Goal: Information Seeking & Learning: Learn about a topic

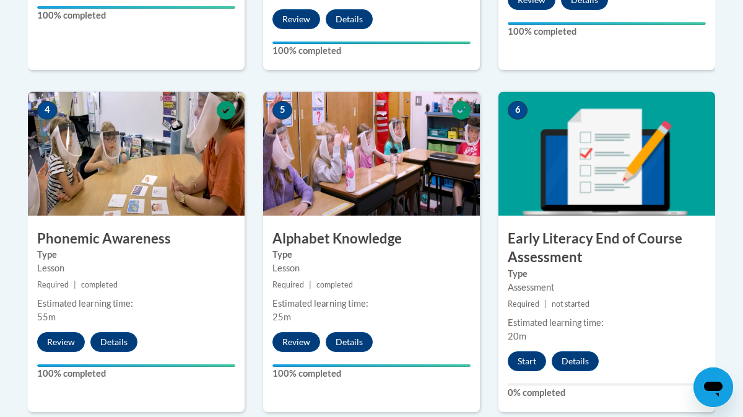
scroll to position [702, 0]
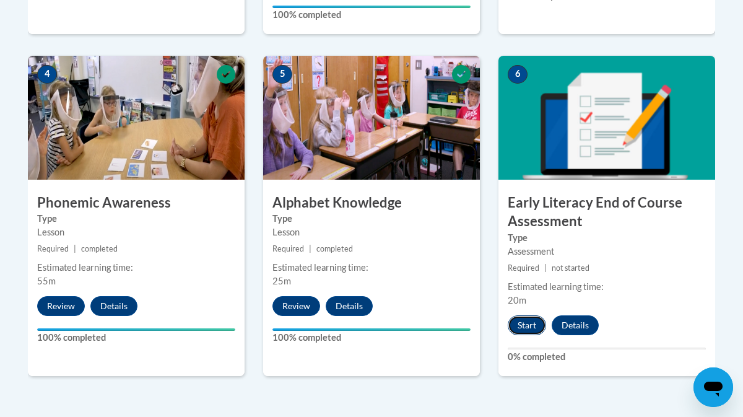
click at [526, 323] on button "Start" at bounding box center [527, 325] width 38 height 20
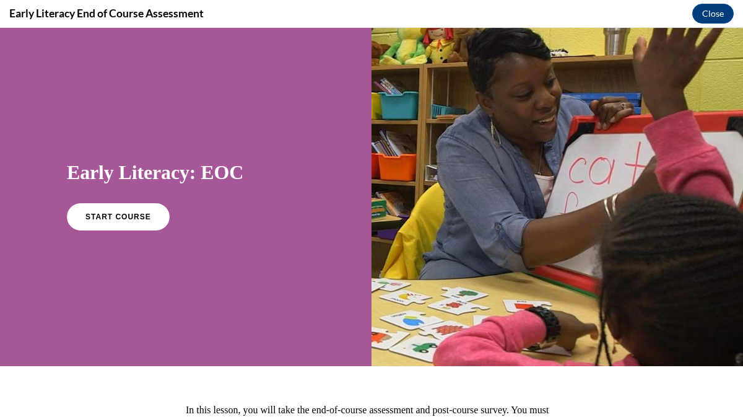
scroll to position [0, 0]
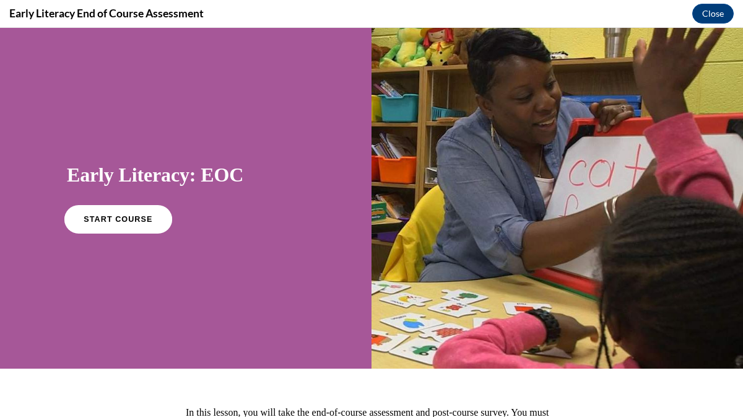
click at [133, 224] on link "START COURSE" at bounding box center [118, 219] width 108 height 28
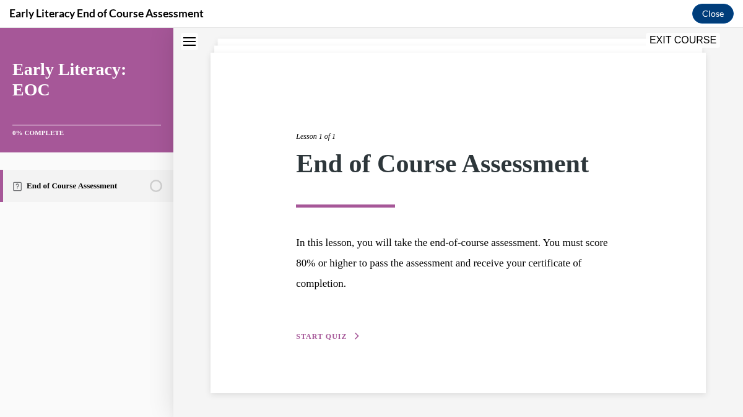
scroll to position [70, 0]
click at [310, 339] on span "START QUIZ" at bounding box center [321, 336] width 51 height 9
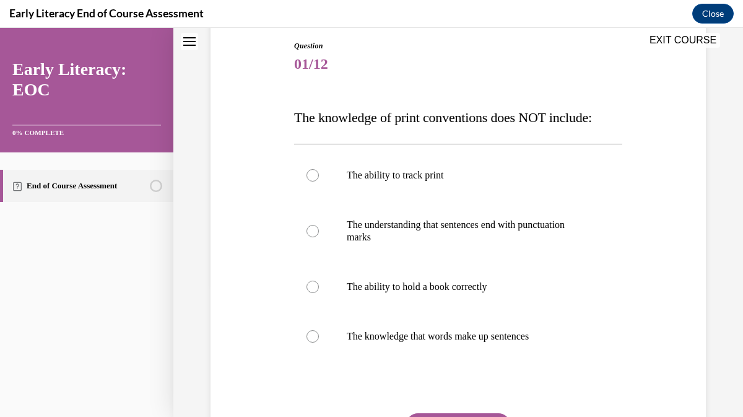
scroll to position [123, 0]
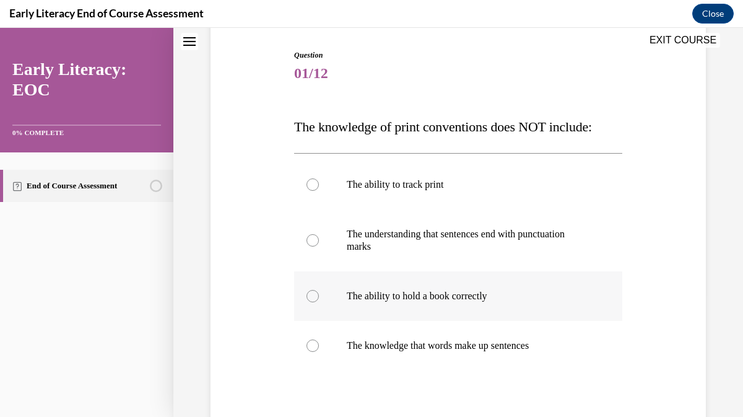
click at [310, 296] on div at bounding box center [313, 296] width 12 height 12
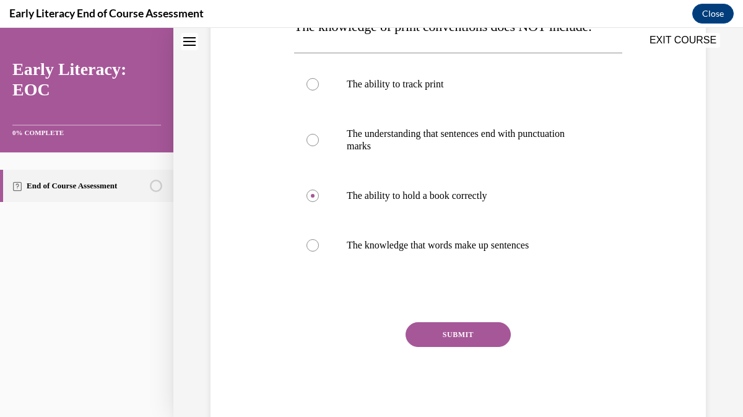
click at [445, 326] on button "SUBMIT" at bounding box center [458, 334] width 105 height 25
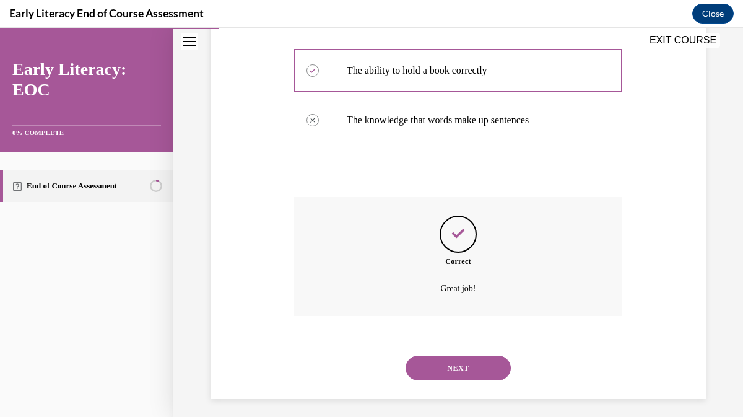
scroll to position [355, 0]
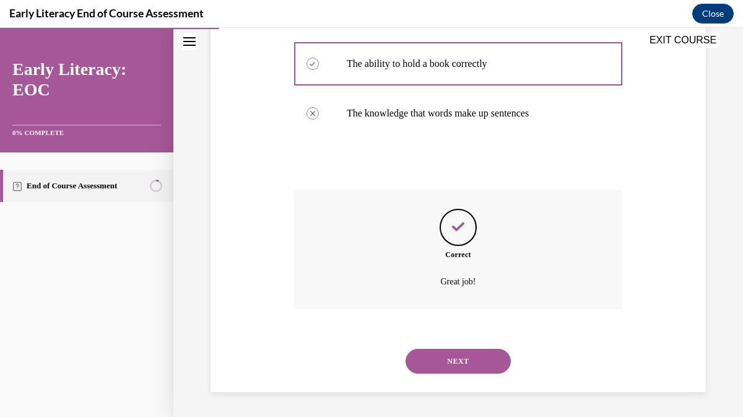
click at [457, 356] on button "NEXT" at bounding box center [458, 361] width 105 height 25
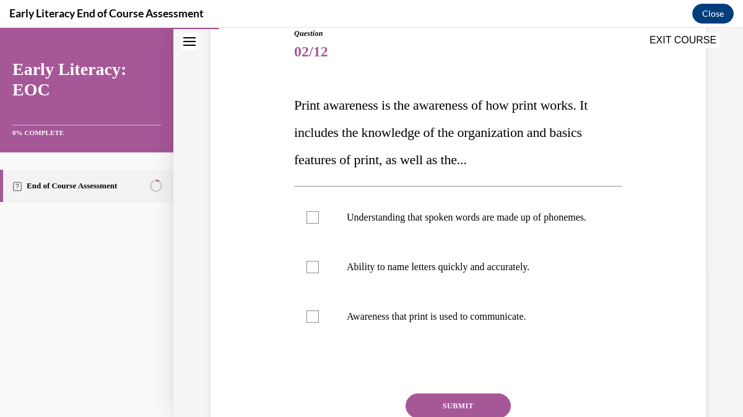
scroll to position [151, 0]
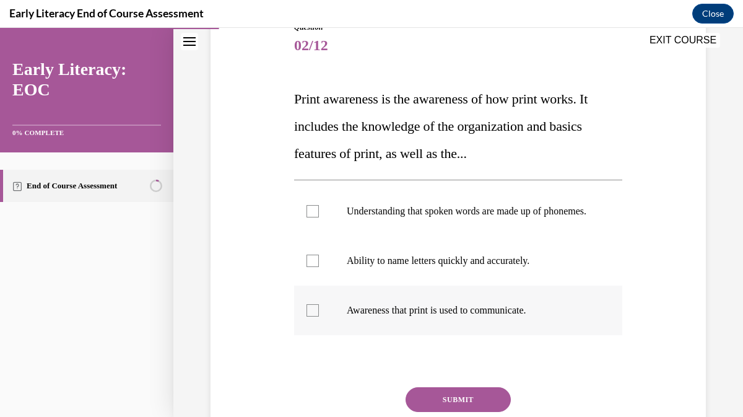
click at [313, 317] on div at bounding box center [313, 310] width 12 height 12
click at [454, 410] on button "SUBMIT" at bounding box center [458, 399] width 105 height 25
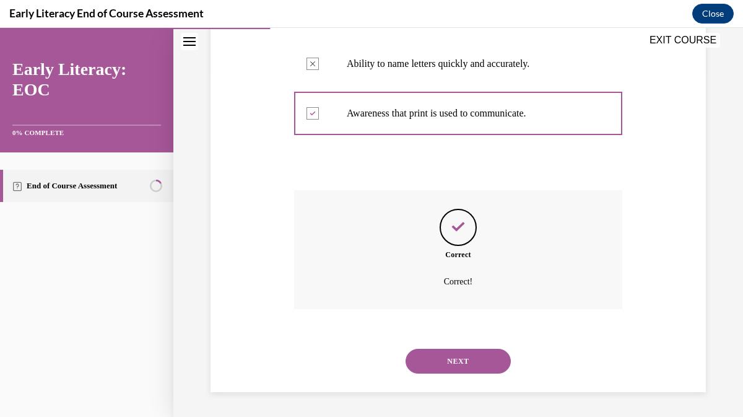
scroll to position [360, 0]
click at [451, 360] on button "NEXT" at bounding box center [458, 361] width 105 height 25
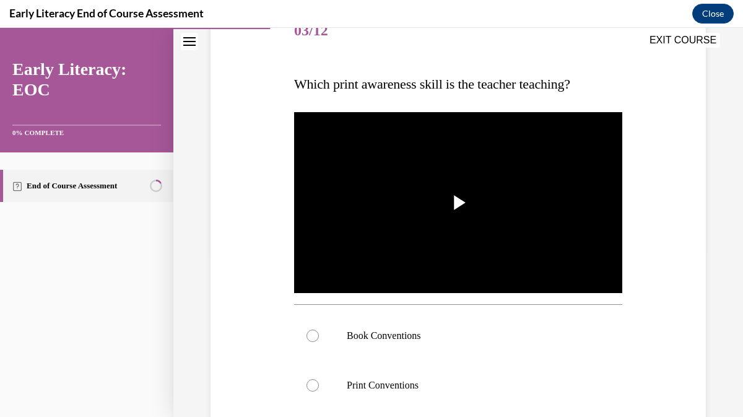
scroll to position [157, 0]
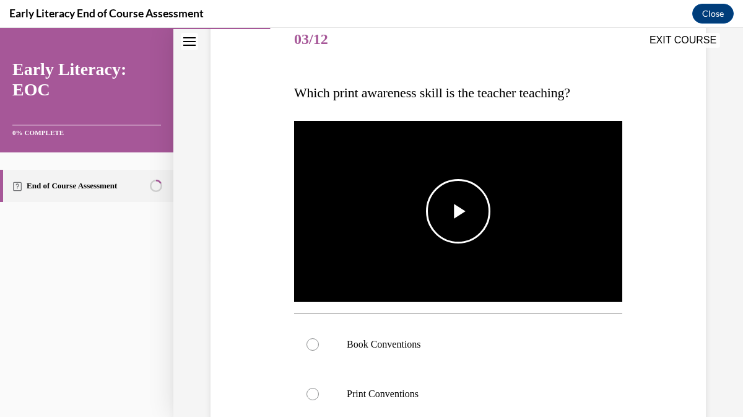
click at [458, 211] on span "Video player" at bounding box center [458, 211] width 0 height 0
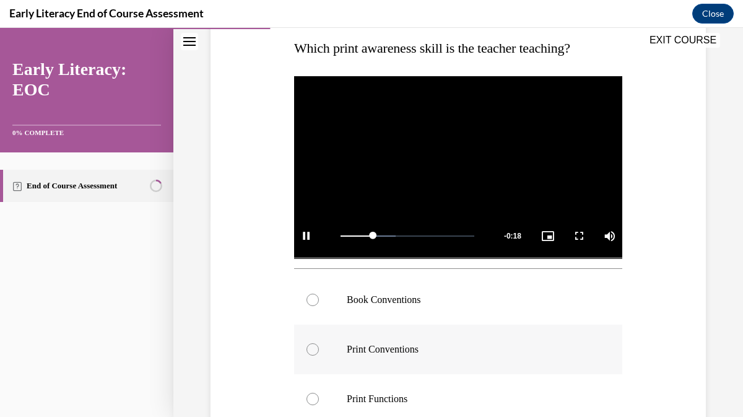
scroll to position [212, 0]
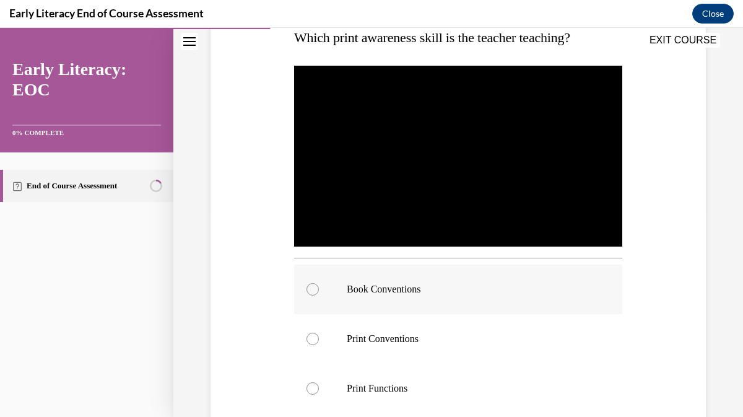
click at [316, 289] on div at bounding box center [313, 289] width 12 height 12
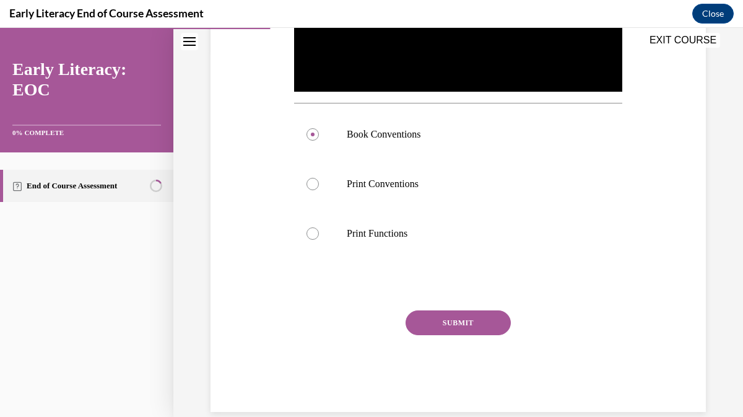
click at [466, 324] on button "SUBMIT" at bounding box center [458, 322] width 105 height 25
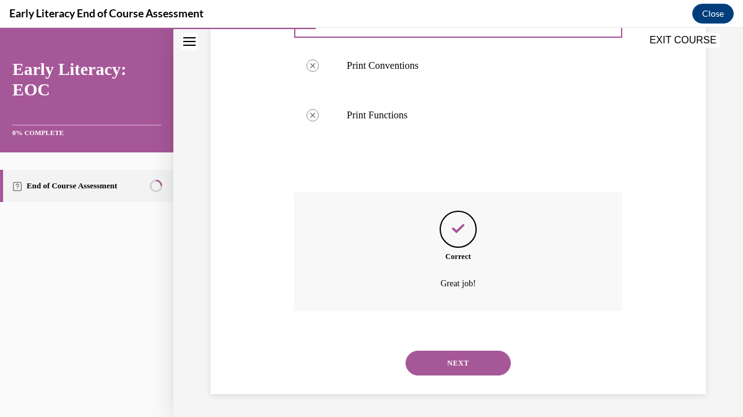
scroll to position [487, 0]
click at [467, 359] on button "NEXT" at bounding box center [458, 361] width 105 height 25
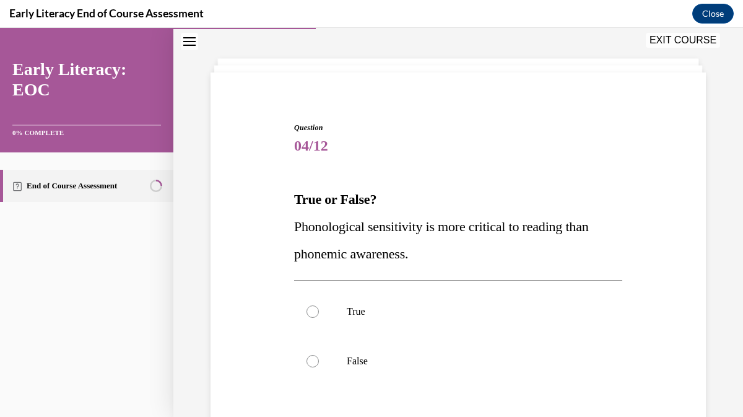
scroll to position [52, 0]
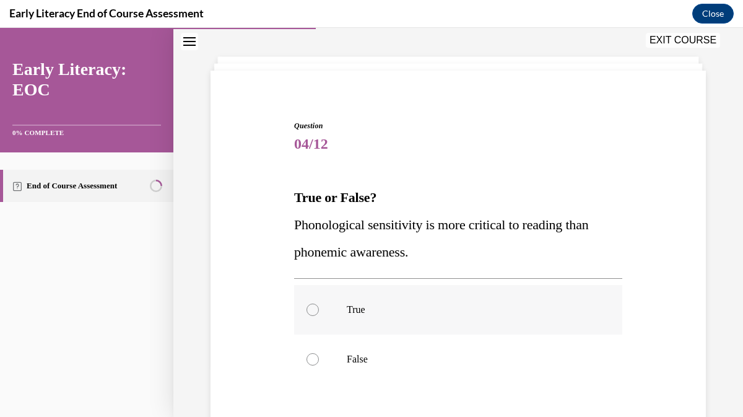
click at [314, 307] on div at bounding box center [313, 310] width 12 height 12
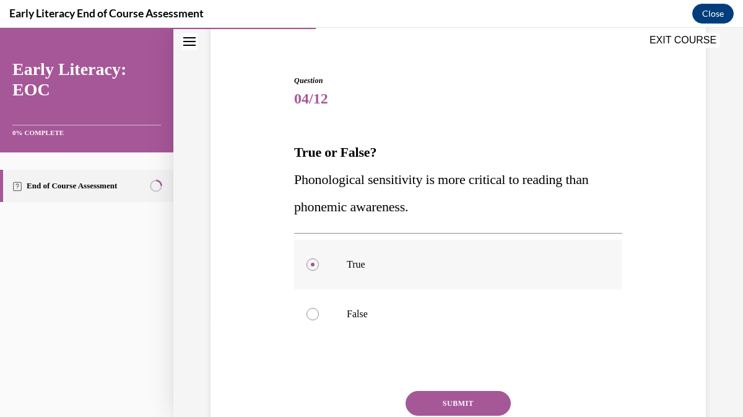
scroll to position [122, 0]
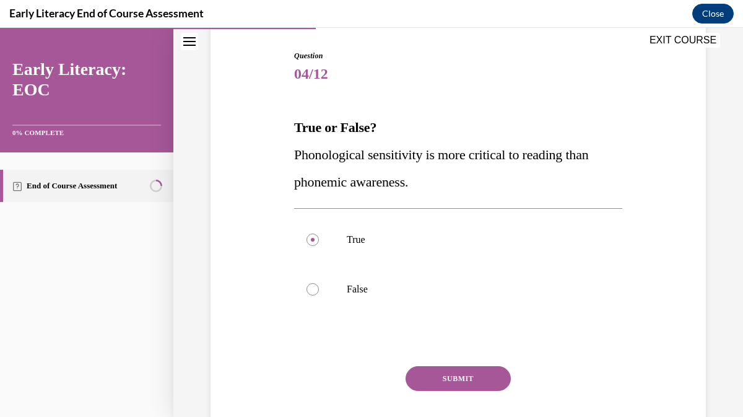
click at [466, 380] on button "SUBMIT" at bounding box center [458, 378] width 105 height 25
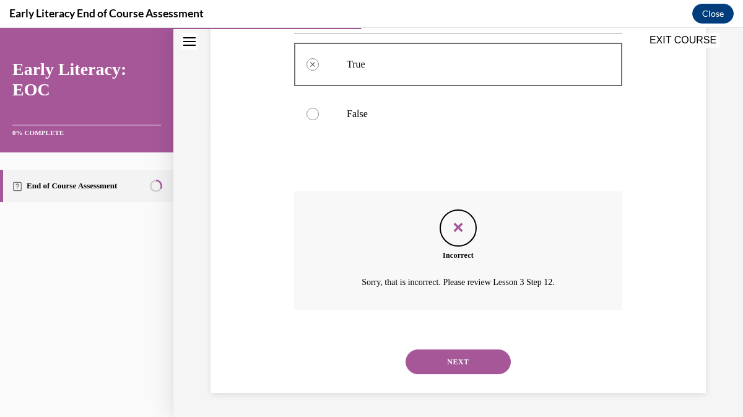
scroll to position [298, 0]
click at [458, 362] on button "NEXT" at bounding box center [458, 361] width 105 height 25
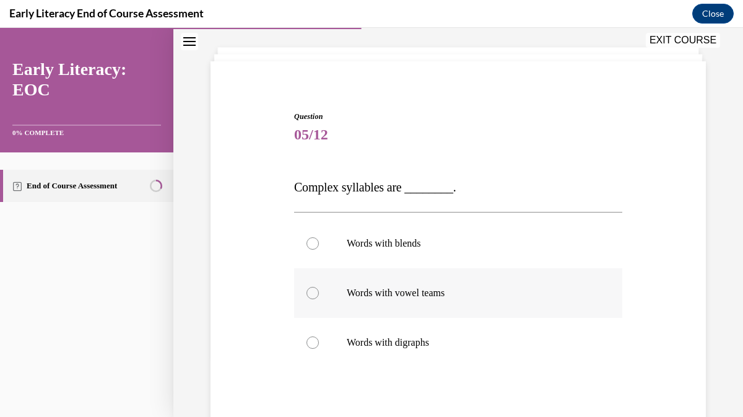
scroll to position [60, 0]
click at [308, 246] on div at bounding box center [313, 244] width 12 height 12
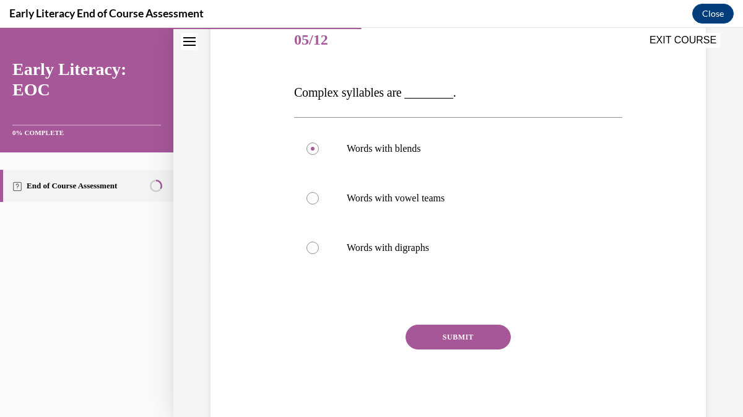
click at [443, 341] on button "SUBMIT" at bounding box center [458, 337] width 105 height 25
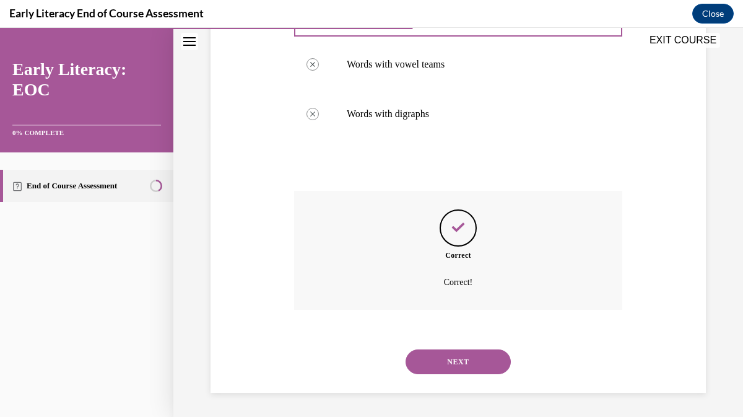
scroll to position [290, 0]
click at [455, 362] on button "NEXT" at bounding box center [458, 361] width 105 height 25
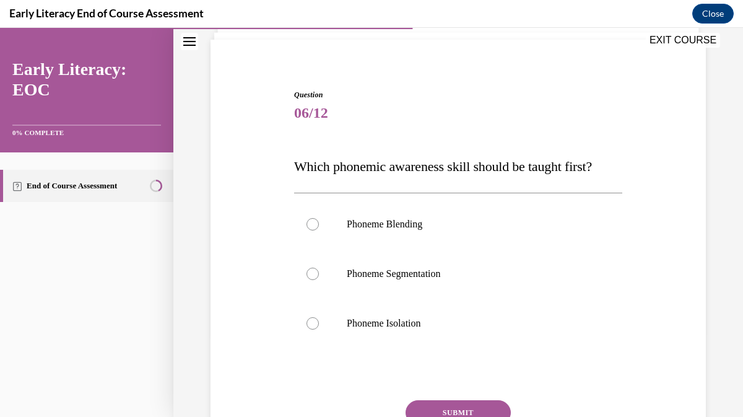
scroll to position [74, 0]
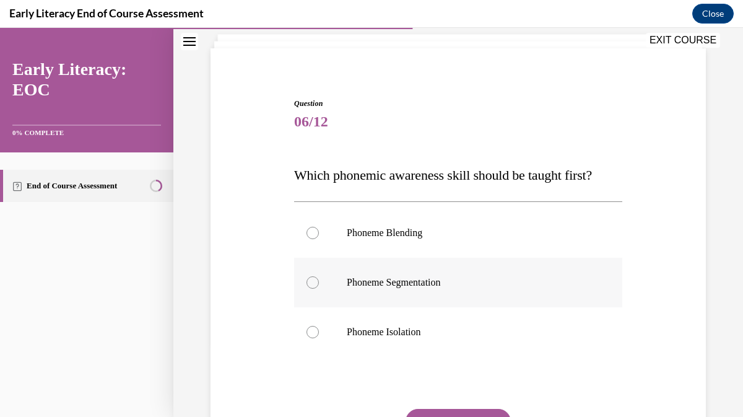
click at [315, 282] on div at bounding box center [313, 282] width 12 height 12
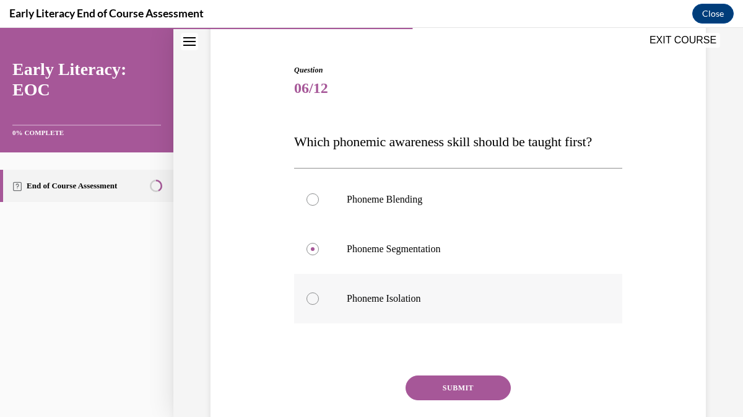
scroll to position [110, 0]
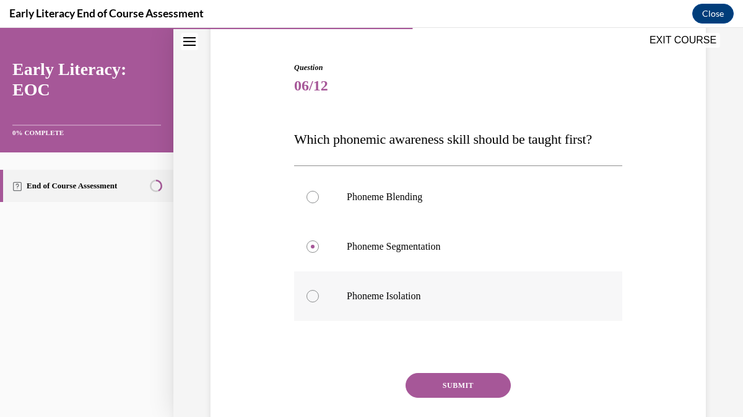
click at [313, 295] on div at bounding box center [313, 296] width 12 height 12
click at [464, 382] on button "SUBMIT" at bounding box center [458, 385] width 105 height 25
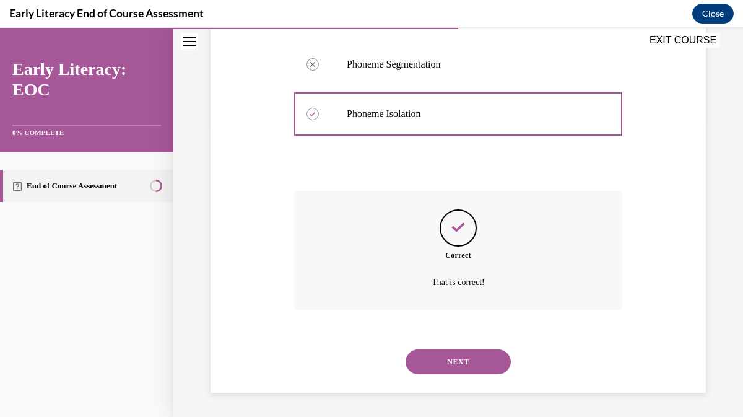
scroll to position [293, 0]
click at [467, 360] on button "NEXT" at bounding box center [458, 361] width 105 height 25
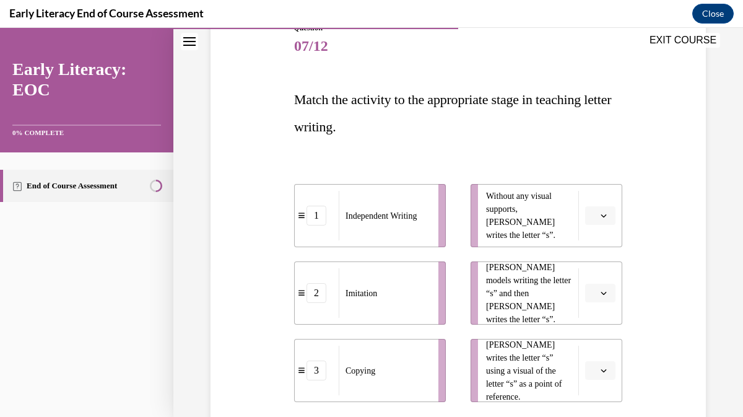
scroll to position [149, 0]
click at [603, 216] on icon "button" at bounding box center [604, 216] width 6 height 6
click at [596, 271] on span "1" at bounding box center [595, 269] width 4 height 10
click at [603, 292] on icon "button" at bounding box center [604, 293] width 6 height 6
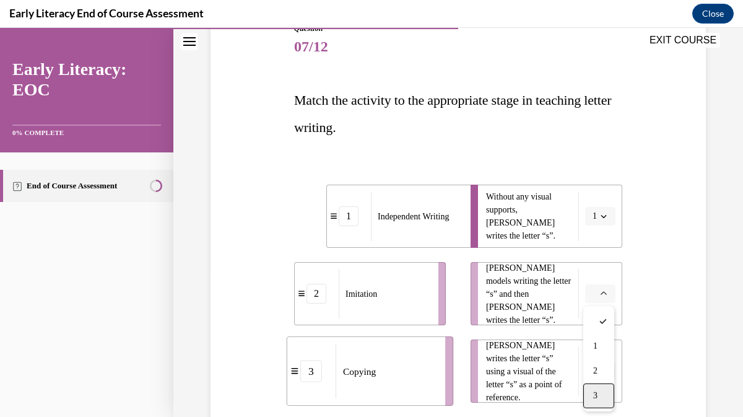
click at [596, 395] on span "3" at bounding box center [595, 396] width 4 height 10
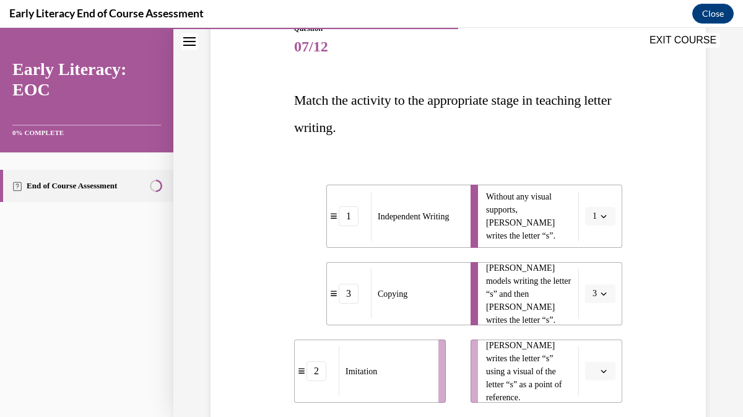
click at [603, 373] on icon "button" at bounding box center [604, 371] width 6 height 6
click at [593, 322] on span "2" at bounding box center [595, 318] width 4 height 10
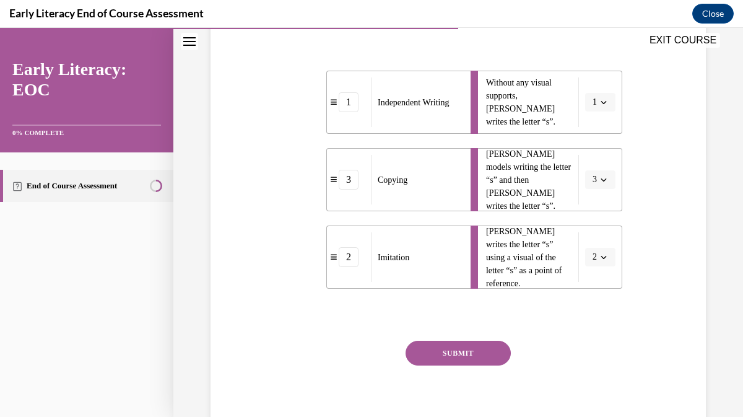
click at [459, 354] on button "SUBMIT" at bounding box center [458, 353] width 105 height 25
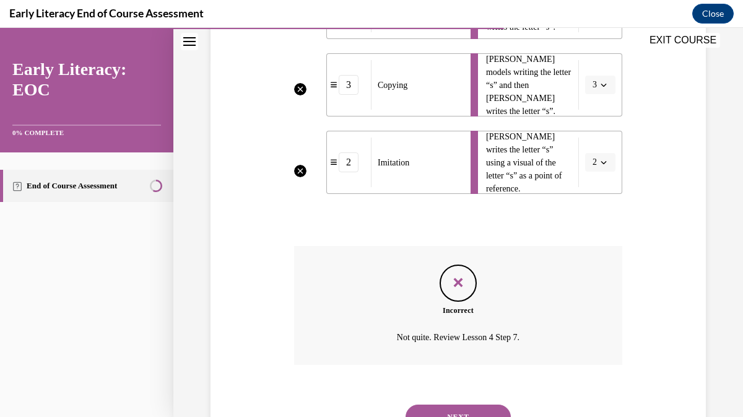
scroll to position [365, 0]
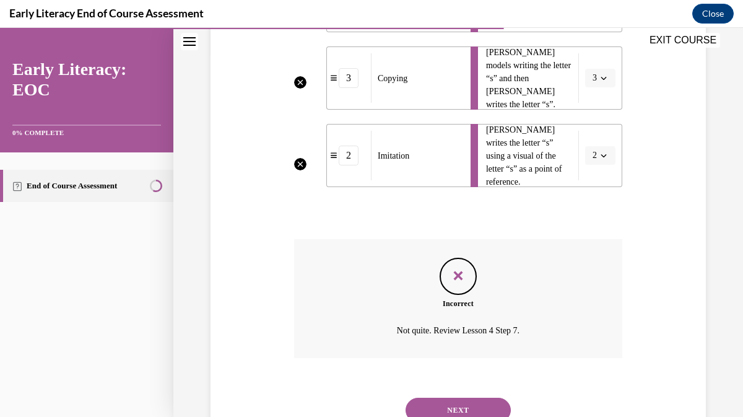
click at [466, 411] on button "NEXT" at bounding box center [458, 410] width 105 height 25
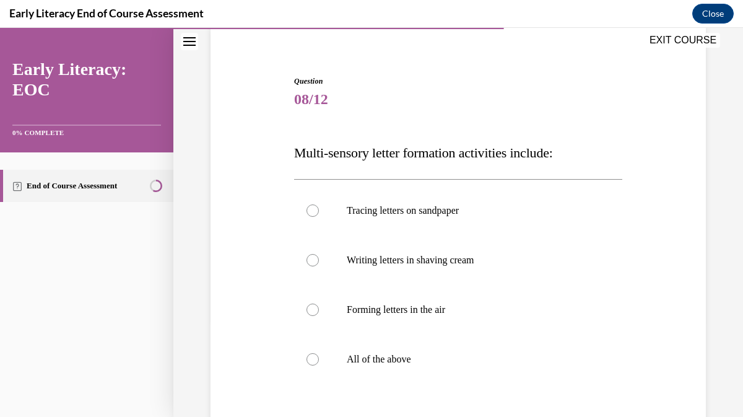
scroll to position [103, 0]
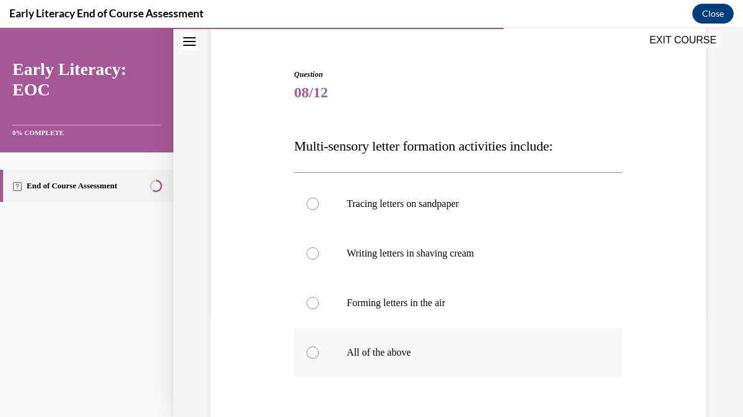
click at [311, 352] on div at bounding box center [313, 352] width 12 height 12
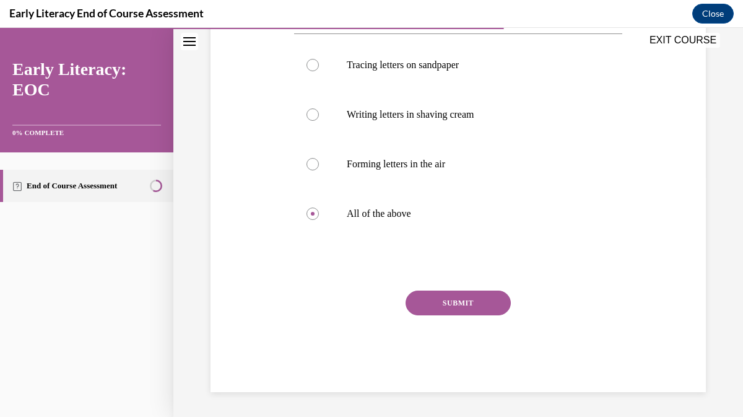
click at [472, 305] on button "SUBMIT" at bounding box center [458, 302] width 105 height 25
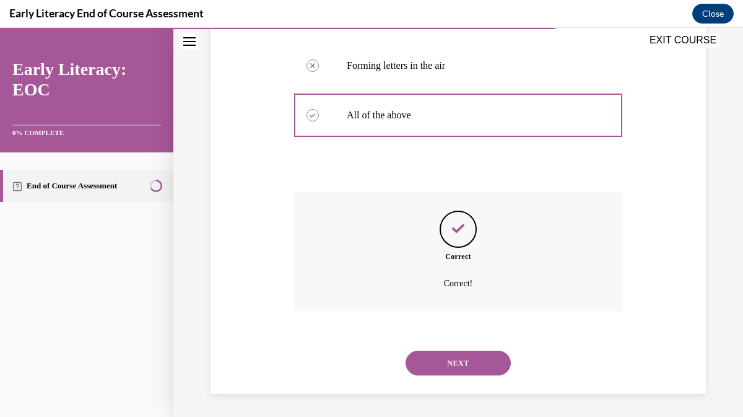
scroll to position [343, 0]
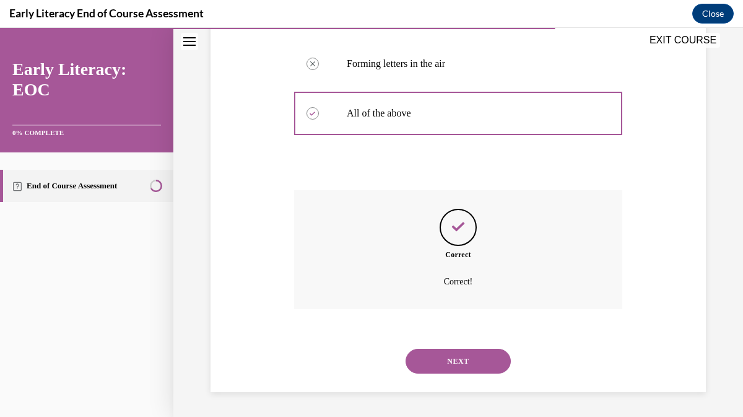
click at [464, 363] on button "NEXT" at bounding box center [458, 361] width 105 height 25
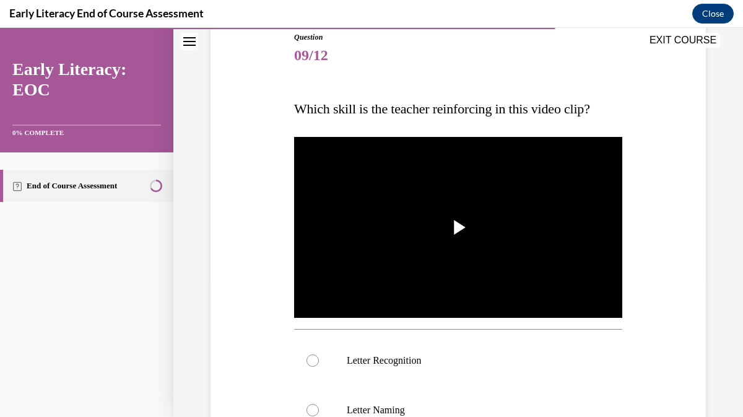
scroll to position [164, 0]
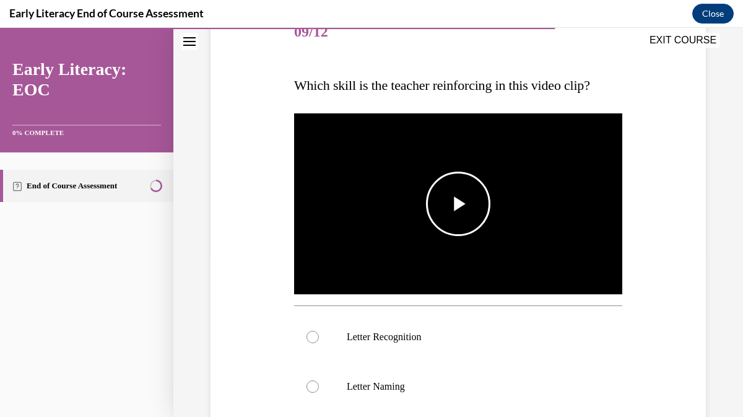
click at [458, 204] on span "Video player" at bounding box center [458, 204] width 0 height 0
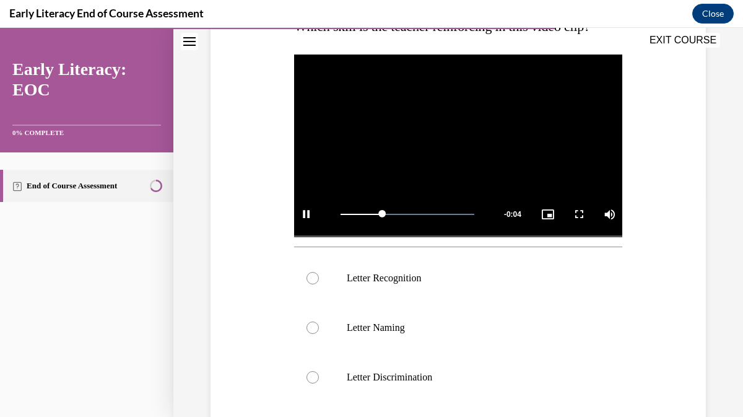
scroll to position [222, 0]
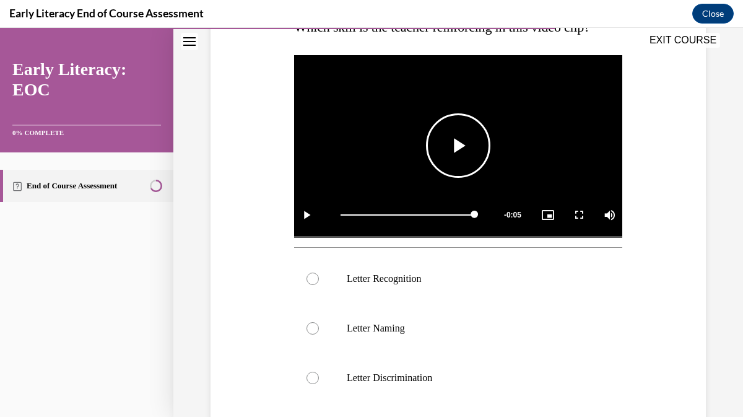
click at [458, 146] on span "Video player" at bounding box center [458, 146] width 0 height 0
click at [313, 278] on div at bounding box center [313, 279] width 12 height 12
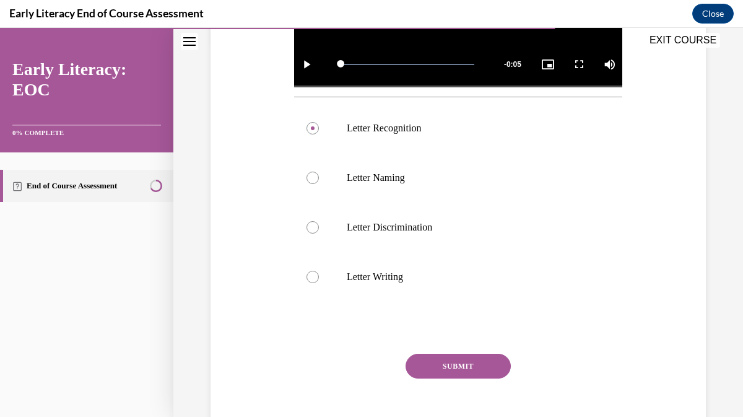
click at [453, 364] on button "SUBMIT" at bounding box center [458, 366] width 105 height 25
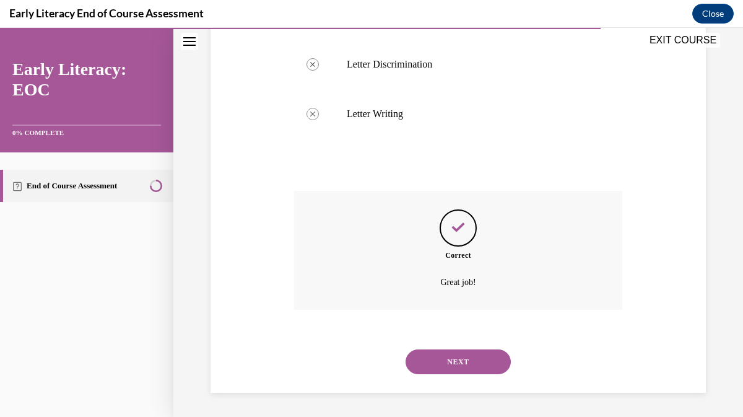
scroll to position [536, 0]
click at [455, 359] on button "NEXT" at bounding box center [458, 361] width 105 height 25
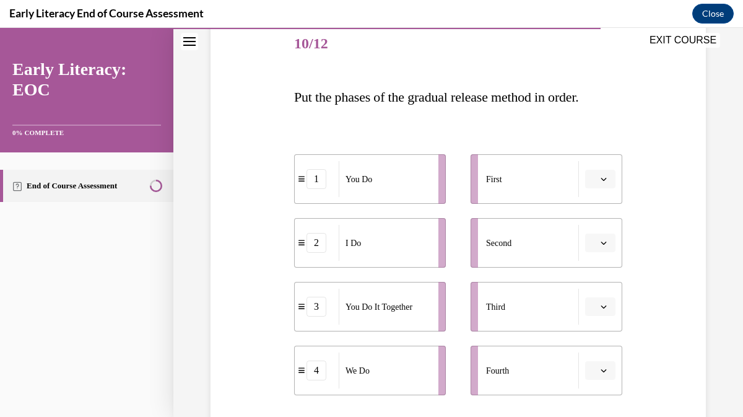
scroll to position [155, 0]
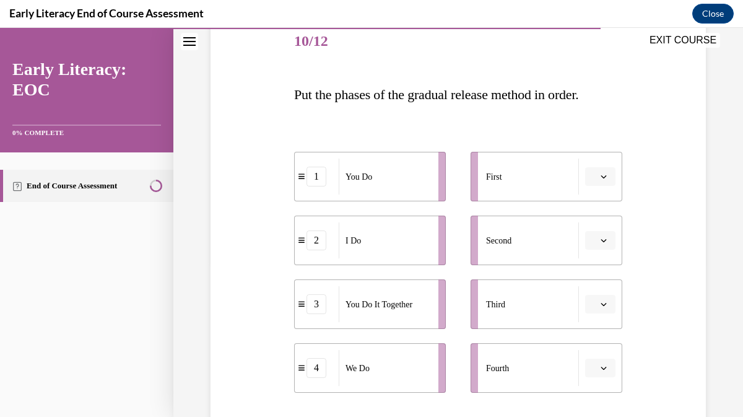
click at [605, 177] on icon "button" at bounding box center [604, 176] width 6 height 3
click at [599, 250] on div "2" at bounding box center [598, 254] width 31 height 25
click at [602, 241] on icon "button" at bounding box center [604, 240] width 6 height 6
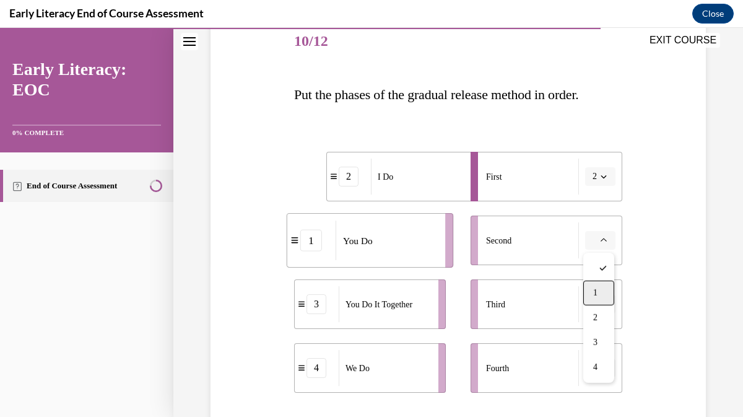
click at [596, 292] on span "1" at bounding box center [595, 293] width 4 height 10
click at [605, 304] on icon "button" at bounding box center [604, 304] width 6 height 3
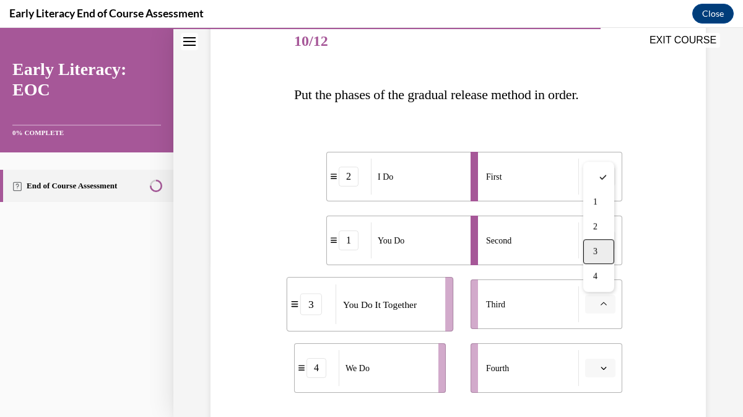
click at [598, 253] on div "3" at bounding box center [598, 251] width 31 height 25
click at [604, 243] on icon "button" at bounding box center [604, 240] width 6 height 6
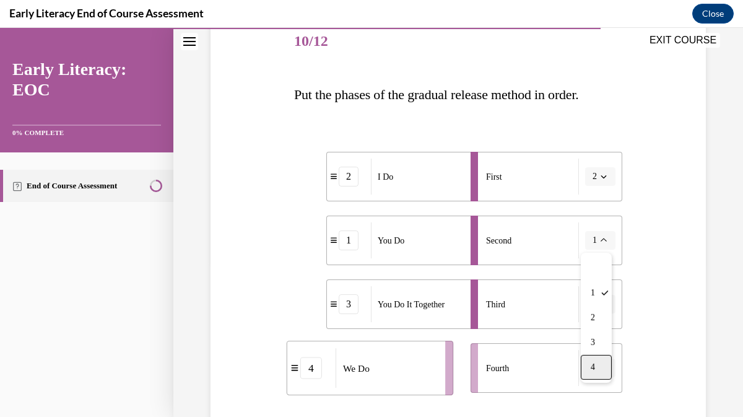
click at [602, 366] on div "4" at bounding box center [596, 367] width 31 height 25
click at [605, 370] on icon "button" at bounding box center [604, 368] width 6 height 6
click at [603, 267] on div "1" at bounding box center [598, 265] width 31 height 25
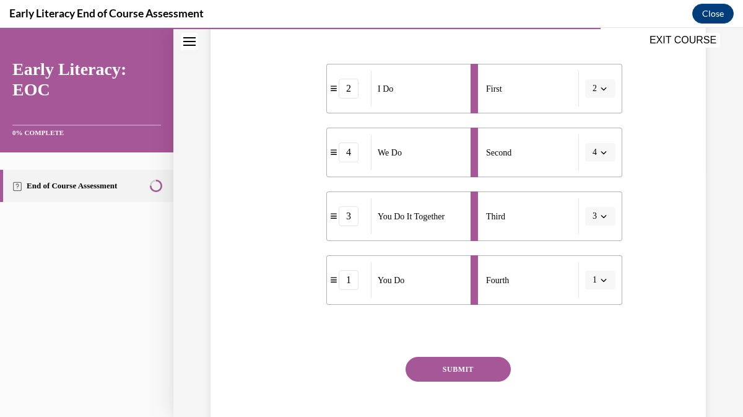
scroll to position [309, 0]
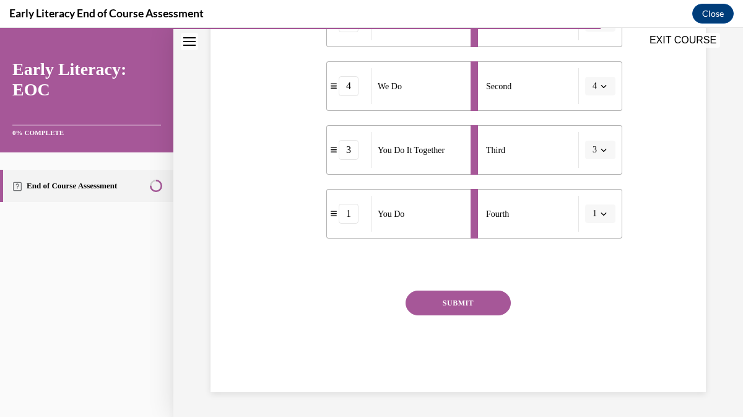
click at [463, 305] on button "SUBMIT" at bounding box center [458, 302] width 105 height 25
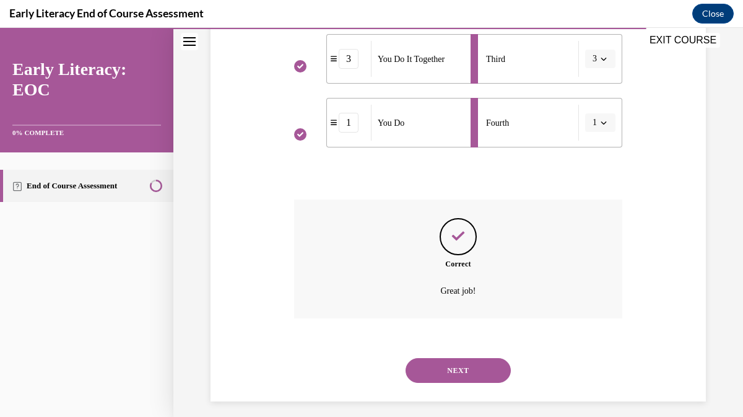
scroll to position [408, 0]
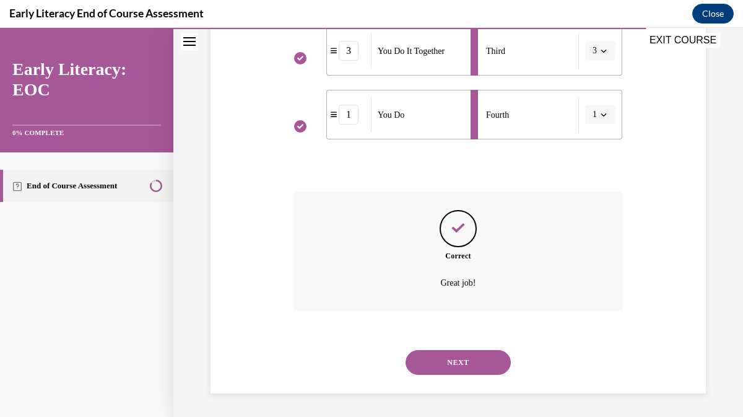
click at [460, 364] on button "NEXT" at bounding box center [458, 362] width 105 height 25
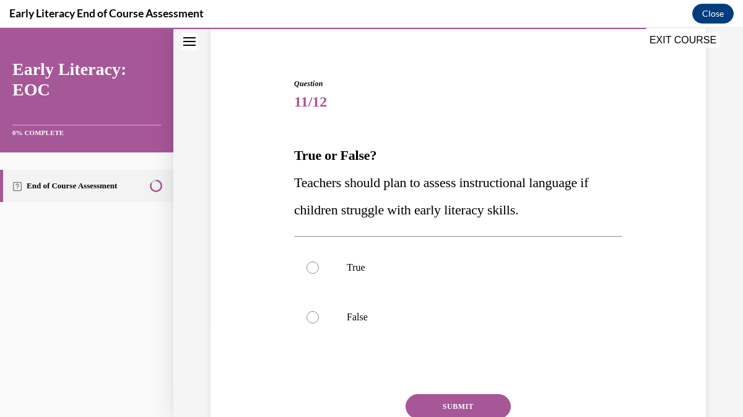
scroll to position [95, 0]
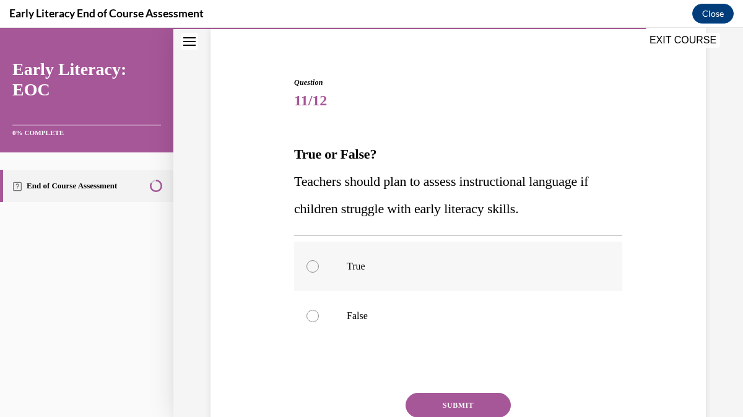
click at [313, 268] on div at bounding box center [313, 266] width 12 height 12
click at [458, 406] on button "SUBMIT" at bounding box center [458, 405] width 105 height 25
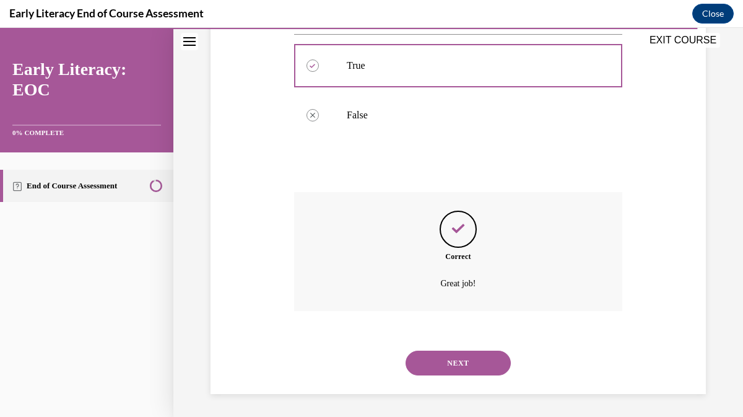
scroll to position [298, 0]
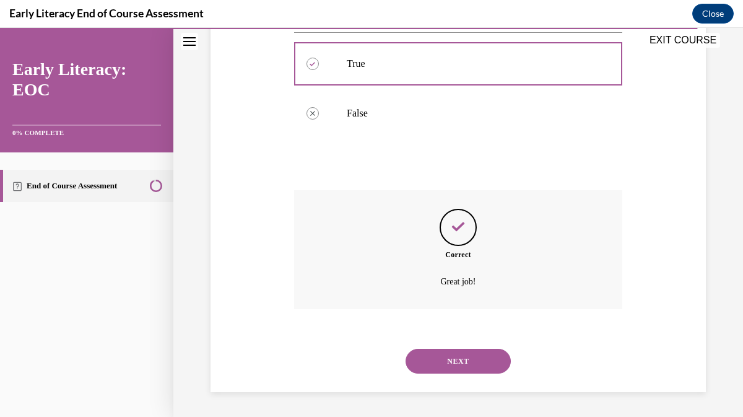
click at [465, 356] on button "NEXT" at bounding box center [458, 361] width 105 height 25
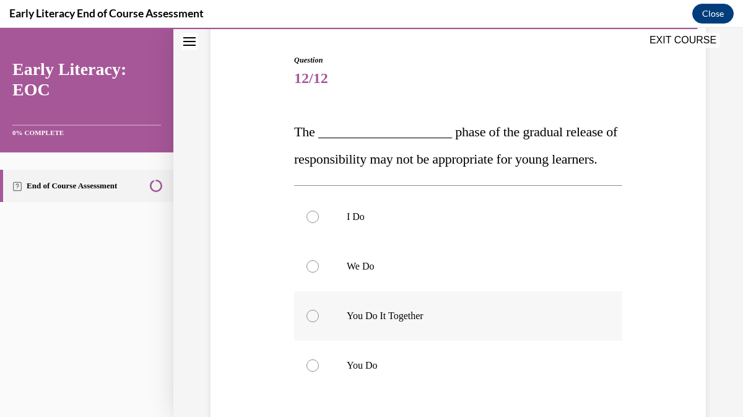
scroll to position [122, 0]
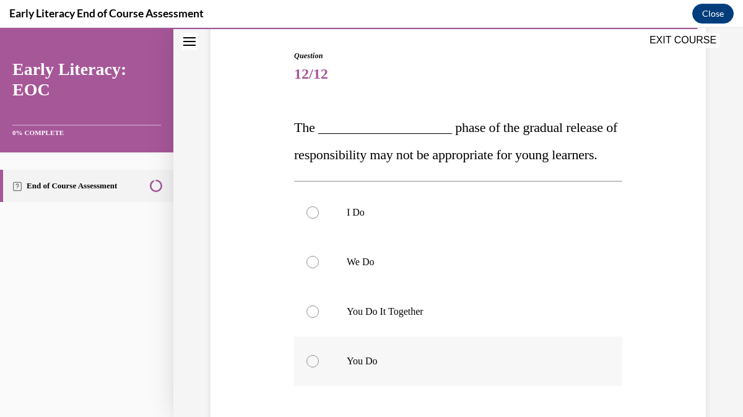
click at [314, 367] on div at bounding box center [313, 361] width 12 height 12
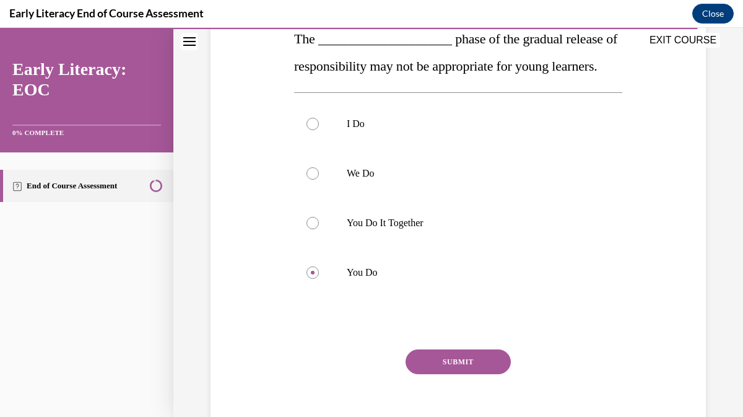
click at [466, 374] on button "SUBMIT" at bounding box center [458, 361] width 105 height 25
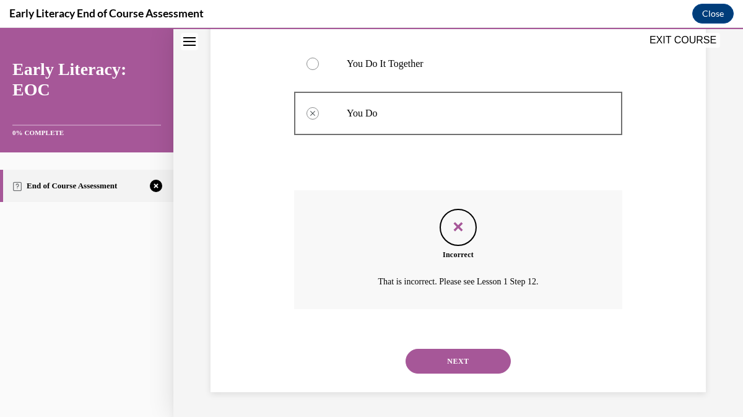
scroll to position [397, 0]
click at [462, 360] on button "NEXT" at bounding box center [458, 361] width 105 height 25
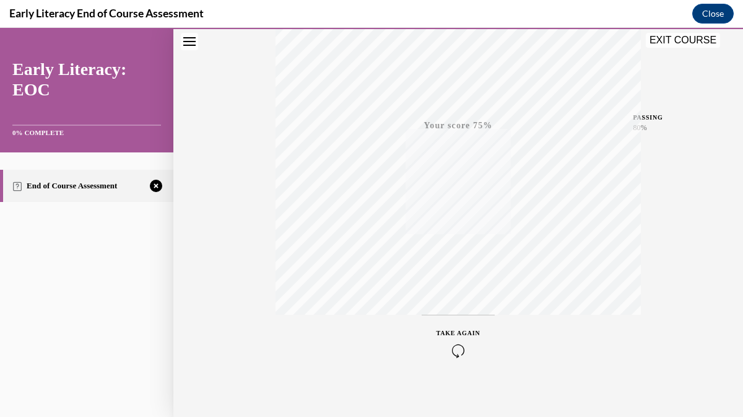
scroll to position [246, 0]
click at [459, 339] on icon "button" at bounding box center [459, 341] width 44 height 14
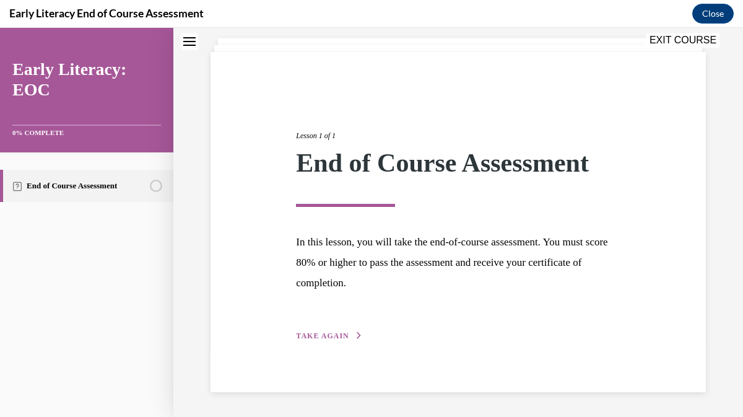
scroll to position [70, 0]
click at [334, 333] on span "TAKE AGAIN" at bounding box center [322, 336] width 53 height 9
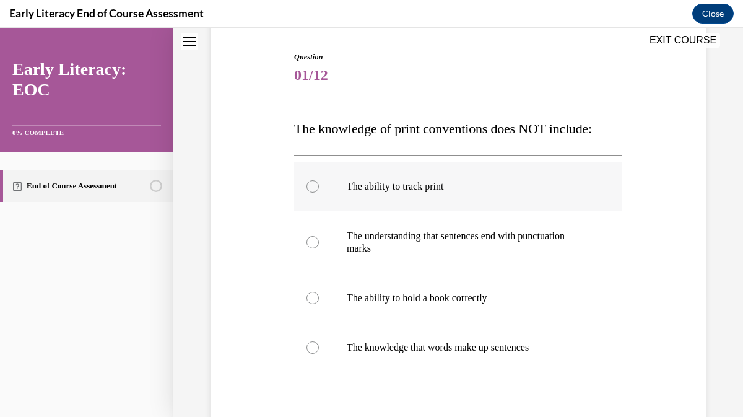
scroll to position [124, 0]
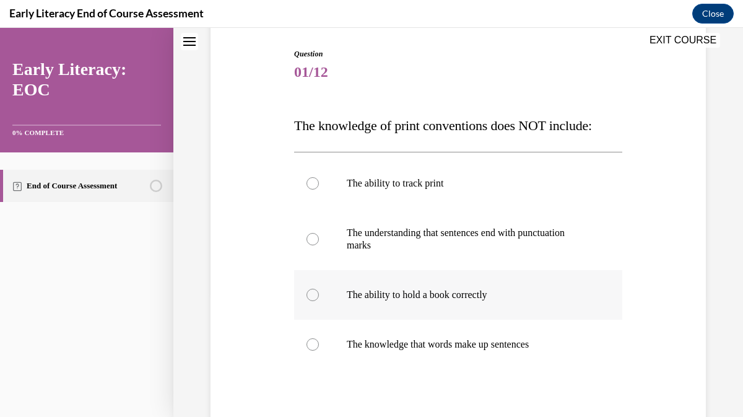
click at [315, 292] on div at bounding box center [313, 295] width 12 height 12
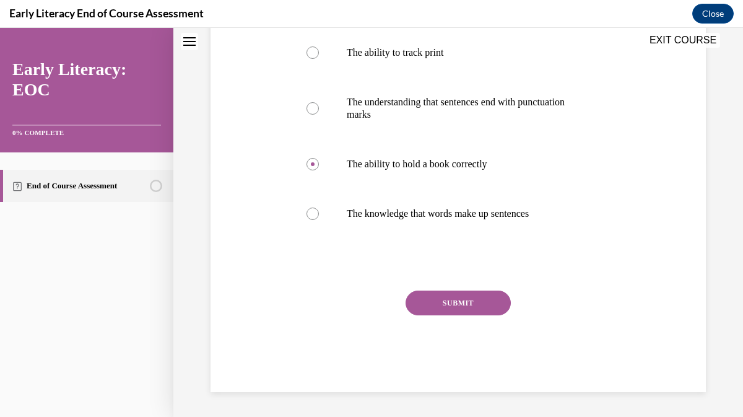
click at [454, 307] on button "SUBMIT" at bounding box center [458, 302] width 105 height 25
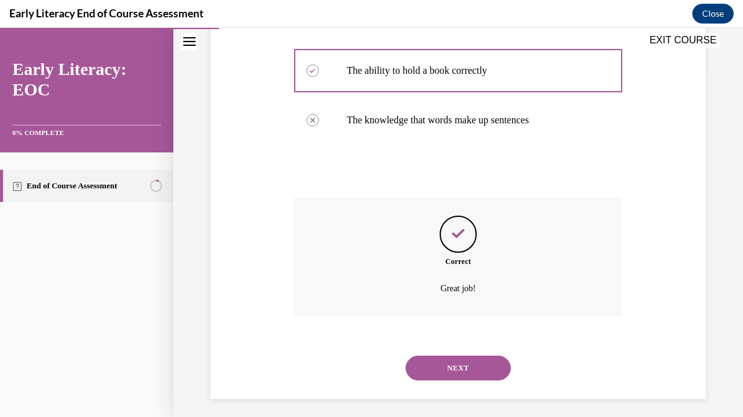
scroll to position [355, 0]
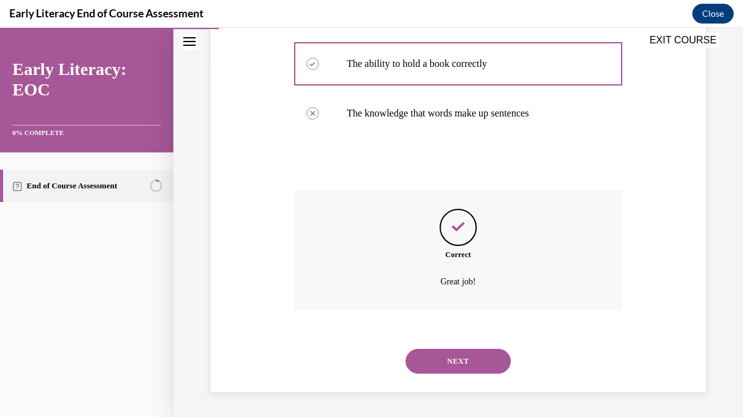
click at [464, 359] on button "NEXT" at bounding box center [458, 361] width 105 height 25
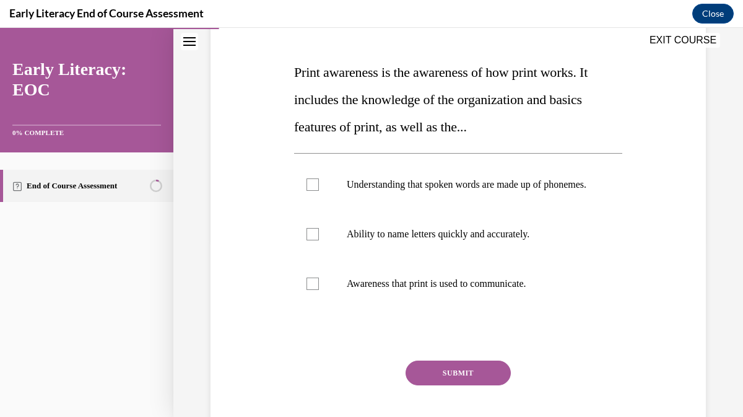
scroll to position [172, 0]
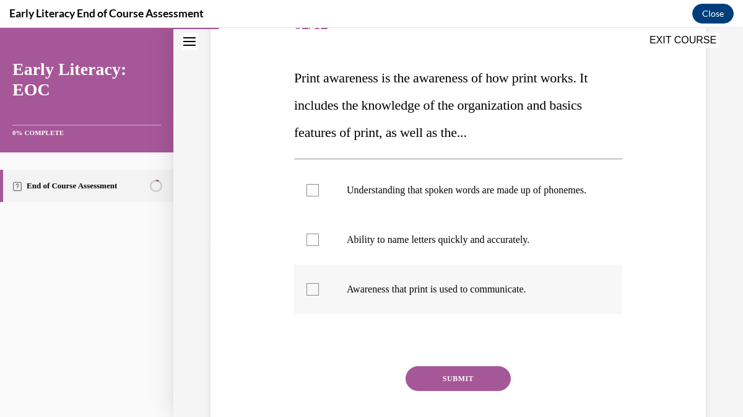
click at [313, 295] on div at bounding box center [313, 289] width 12 height 12
click at [482, 387] on button "SUBMIT" at bounding box center [458, 378] width 105 height 25
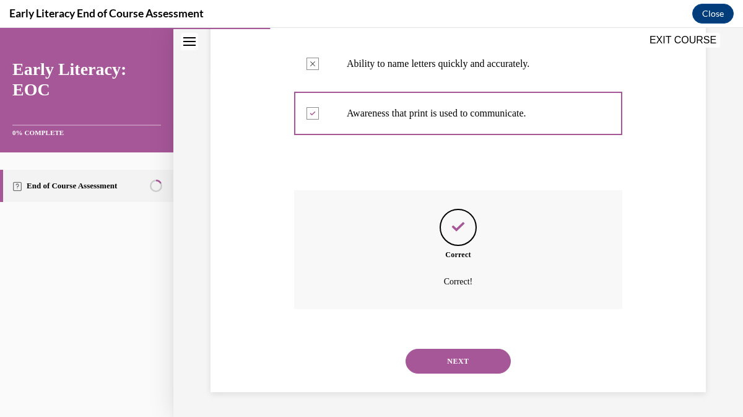
scroll to position [360, 0]
click at [467, 359] on button "NEXT" at bounding box center [458, 361] width 105 height 25
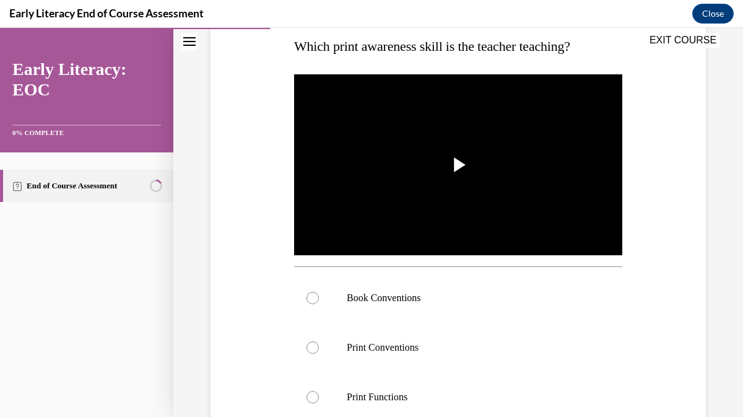
scroll to position [209, 0]
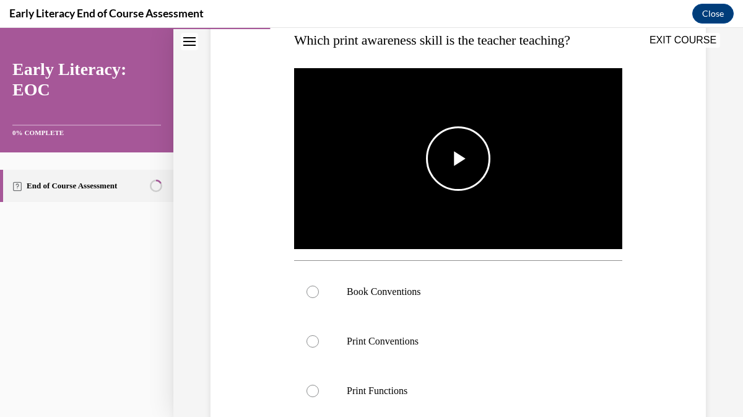
click at [458, 159] on span "Video player" at bounding box center [458, 159] width 0 height 0
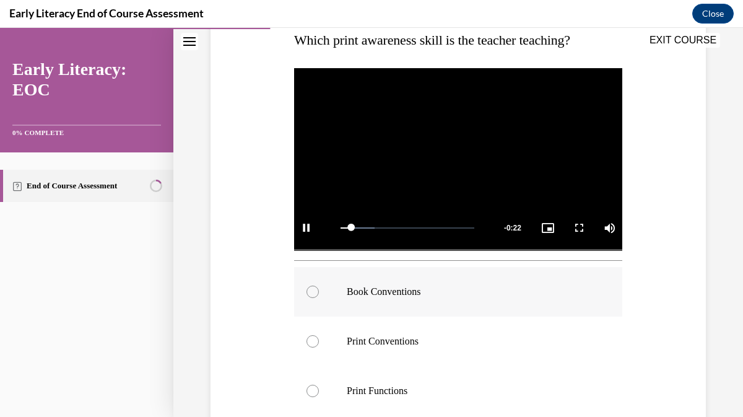
click at [312, 289] on div at bounding box center [313, 292] width 12 height 12
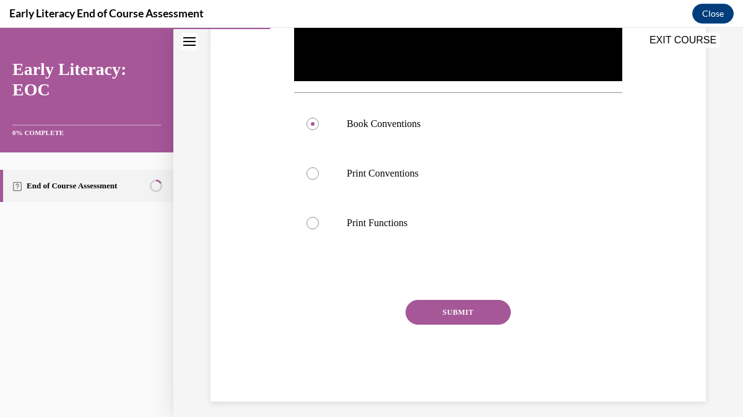
click at [460, 309] on button "SUBMIT" at bounding box center [458, 312] width 105 height 25
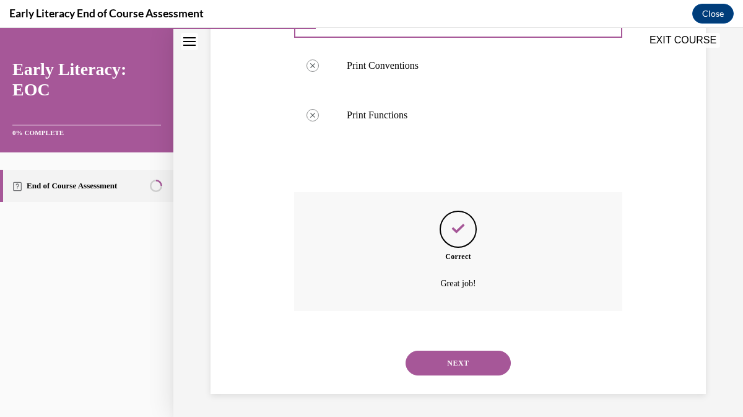
scroll to position [487, 0]
click at [454, 358] on button "NEXT" at bounding box center [458, 361] width 105 height 25
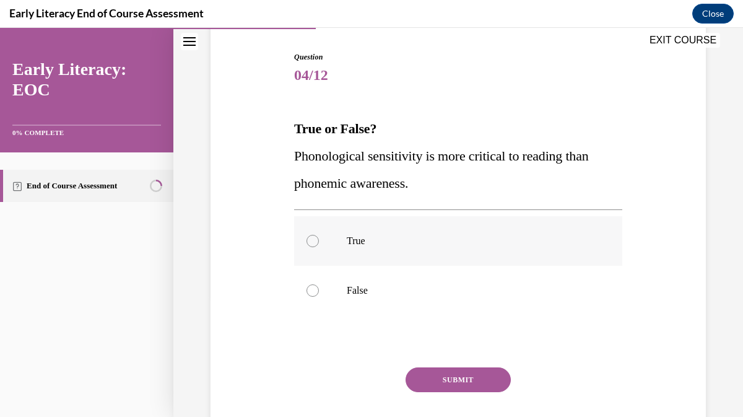
scroll to position [128, 0]
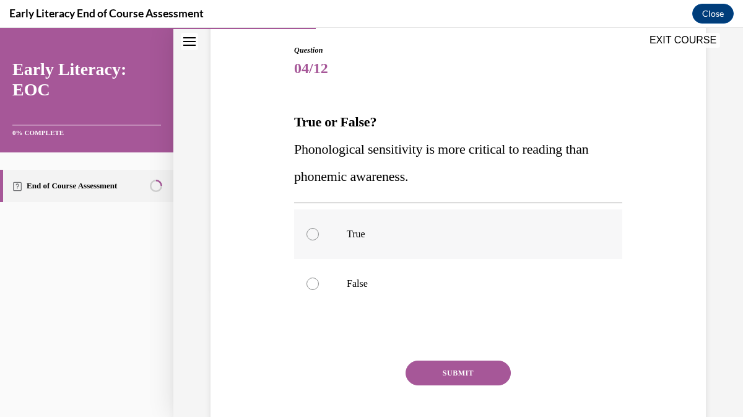
click at [313, 234] on div at bounding box center [313, 234] width 12 height 12
click at [448, 372] on button "SUBMIT" at bounding box center [458, 372] width 105 height 25
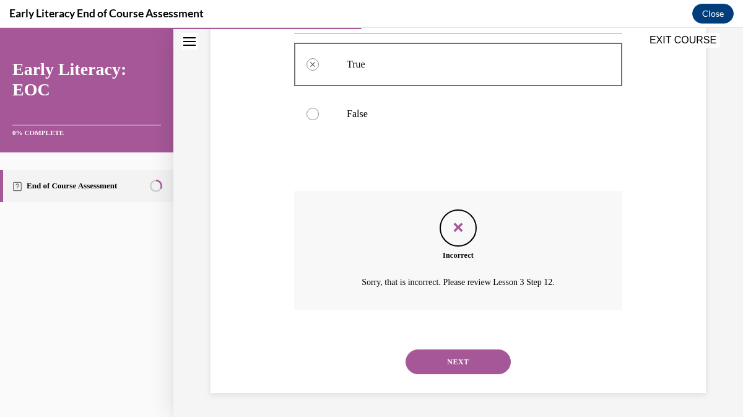
scroll to position [298, 0]
click at [456, 361] on button "NEXT" at bounding box center [458, 361] width 105 height 25
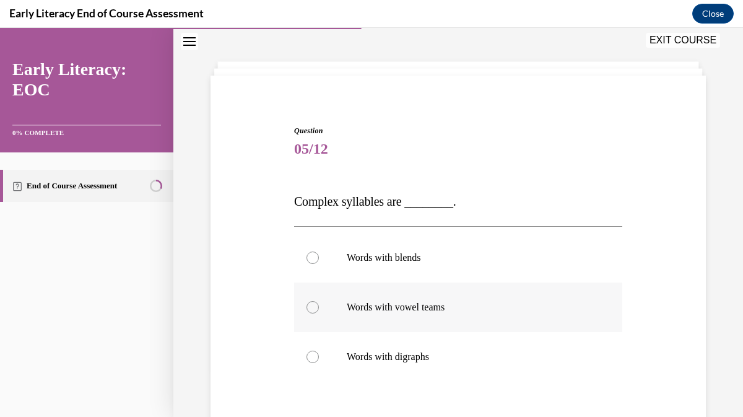
scroll to position [49, 0]
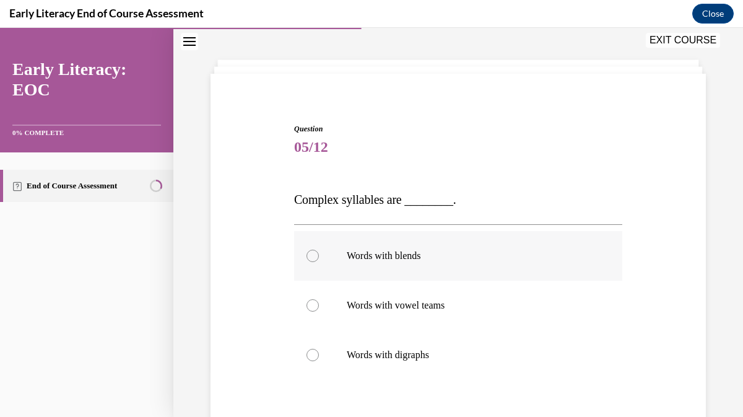
click at [313, 256] on div at bounding box center [313, 256] width 12 height 12
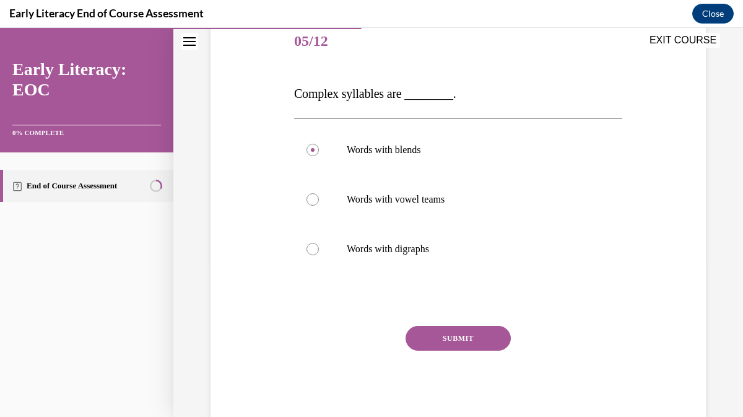
click at [466, 333] on button "SUBMIT" at bounding box center [458, 338] width 105 height 25
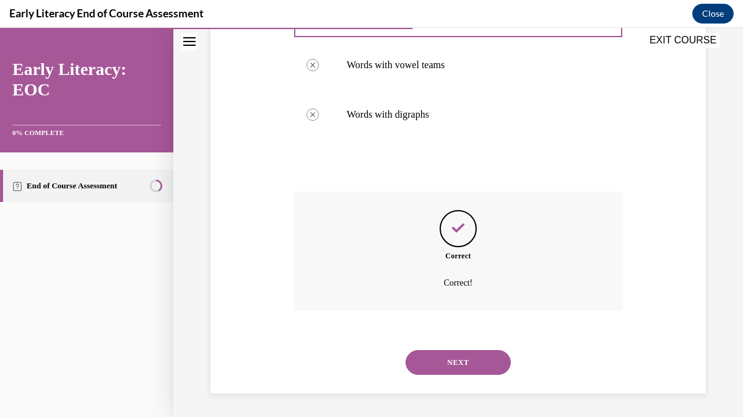
scroll to position [290, 0]
click at [458, 362] on button "NEXT" at bounding box center [458, 361] width 105 height 25
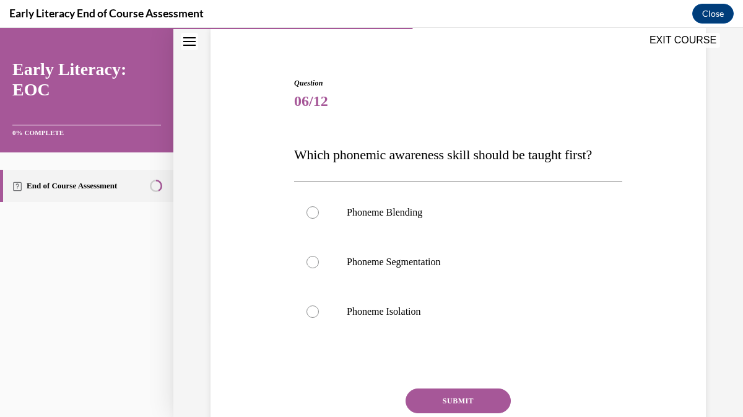
scroll to position [98, 0]
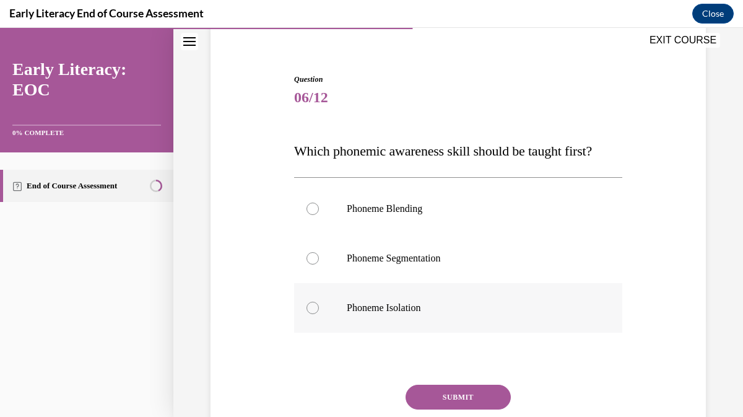
click at [315, 307] on div at bounding box center [313, 308] width 12 height 12
click at [447, 396] on button "SUBMIT" at bounding box center [458, 397] width 105 height 25
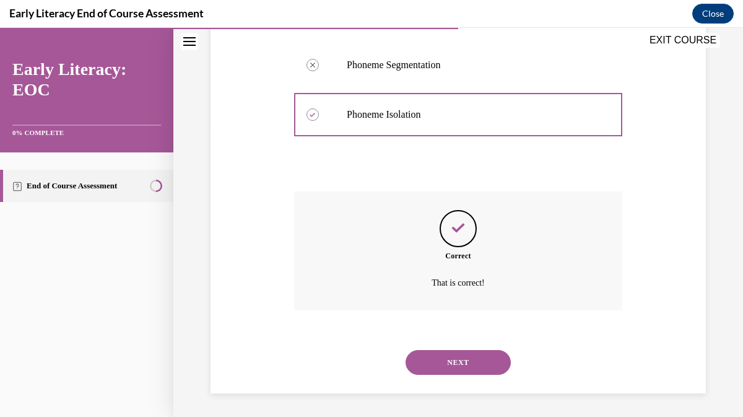
scroll to position [293, 0]
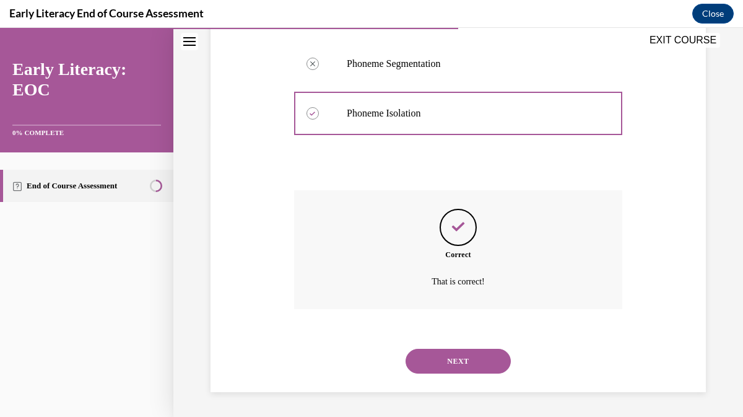
click at [456, 360] on button "NEXT" at bounding box center [458, 361] width 105 height 25
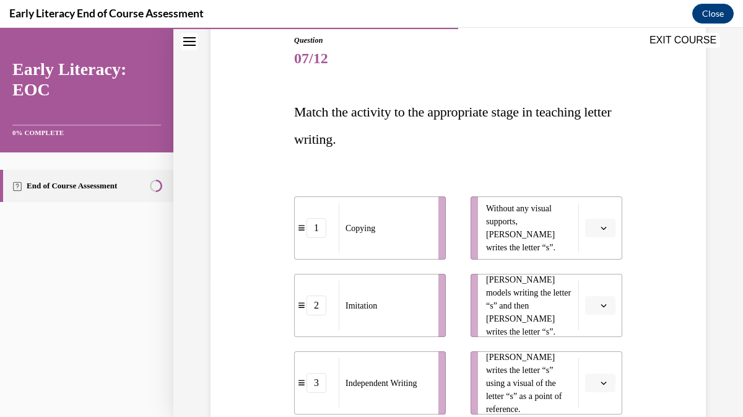
scroll to position [151, 0]
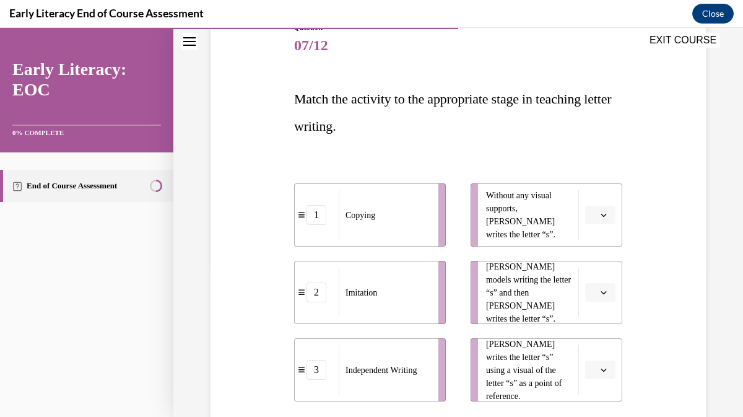
click at [603, 215] on icon "button" at bounding box center [604, 215] width 6 height 6
click at [600, 315] on div "3" at bounding box center [598, 317] width 31 height 25
click at [605, 293] on icon "button" at bounding box center [604, 292] width 6 height 6
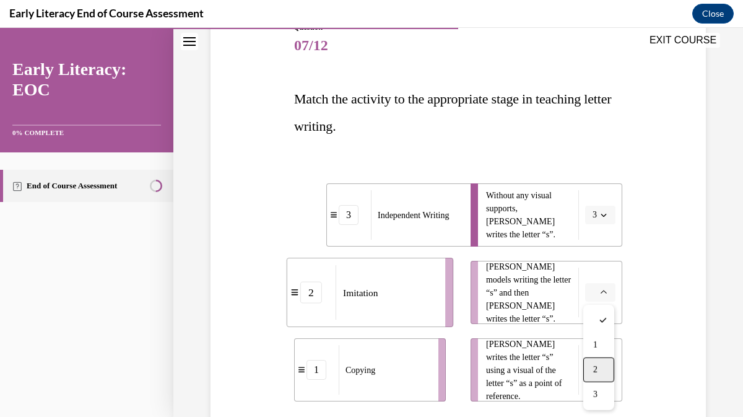
click at [593, 367] on span "2" at bounding box center [595, 370] width 4 height 10
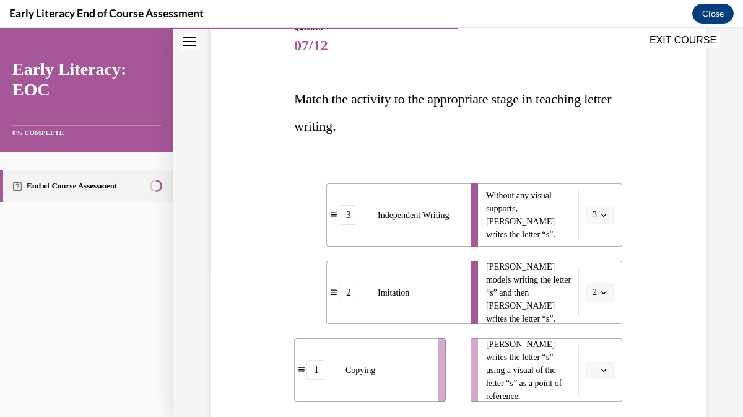
click at [605, 369] on icon "button" at bounding box center [604, 370] width 6 height 6
click at [600, 344] on div "3" at bounding box center [598, 342] width 31 height 25
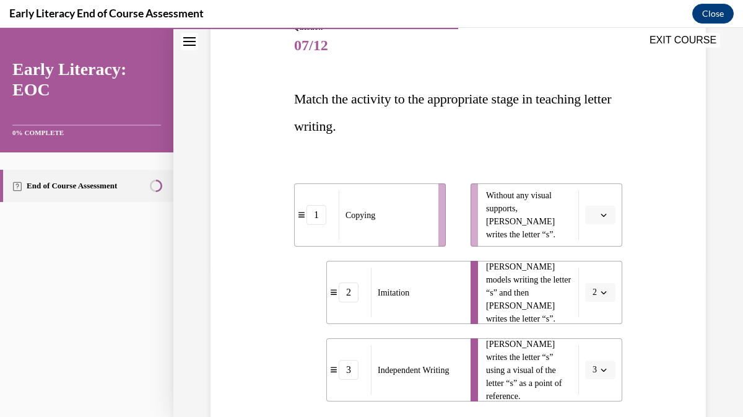
click at [606, 217] on icon "button" at bounding box center [604, 215] width 6 height 6
click at [596, 267] on span "1" at bounding box center [595, 268] width 4 height 10
click at [604, 217] on icon "button" at bounding box center [604, 215] width 6 height 3
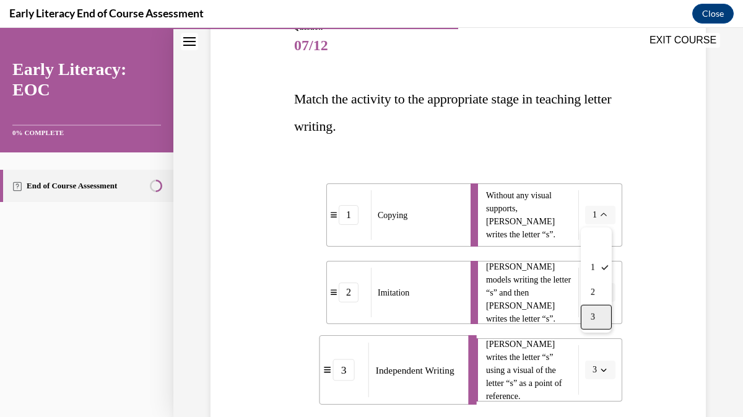
click at [597, 322] on div "3" at bounding box center [596, 317] width 31 height 25
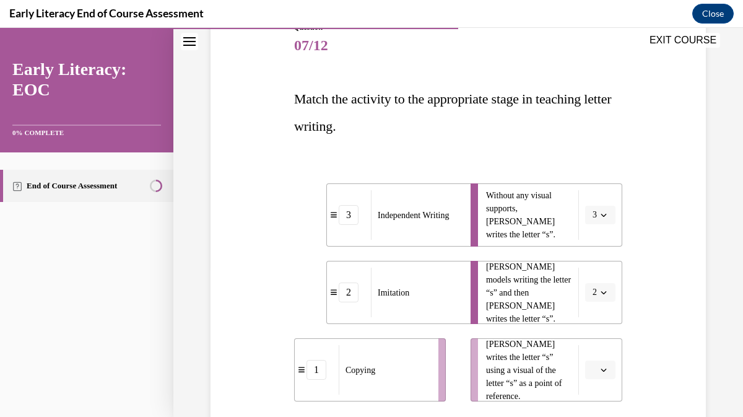
click at [604, 369] on icon "button" at bounding box center [604, 370] width 6 height 6
click at [600, 295] on div "1" at bounding box center [598, 292] width 31 height 25
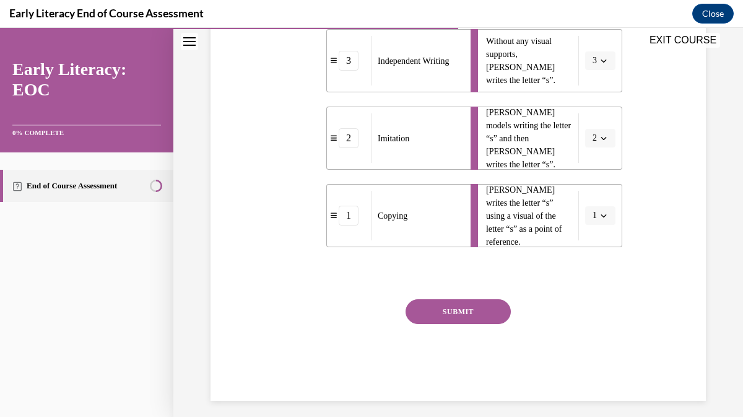
click at [444, 313] on button "SUBMIT" at bounding box center [458, 311] width 105 height 25
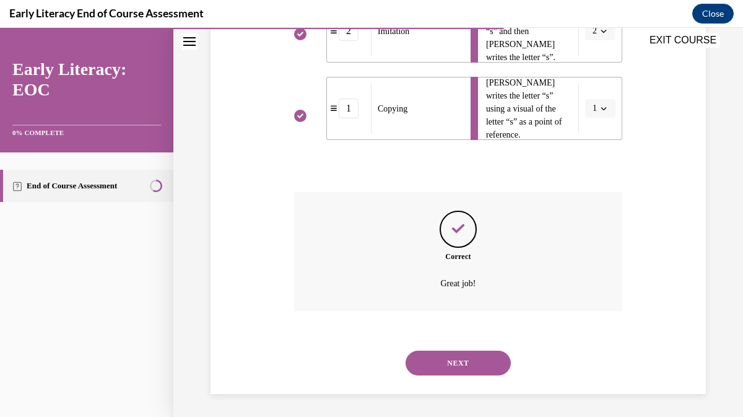
scroll to position [414, 0]
click at [456, 360] on button "NEXT" at bounding box center [458, 361] width 105 height 25
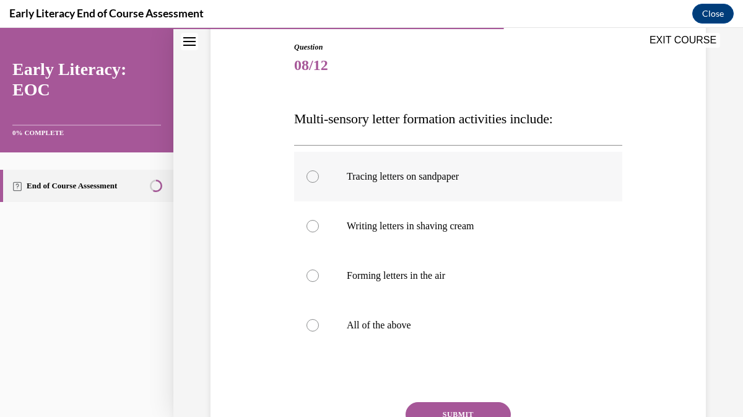
scroll to position [137, 0]
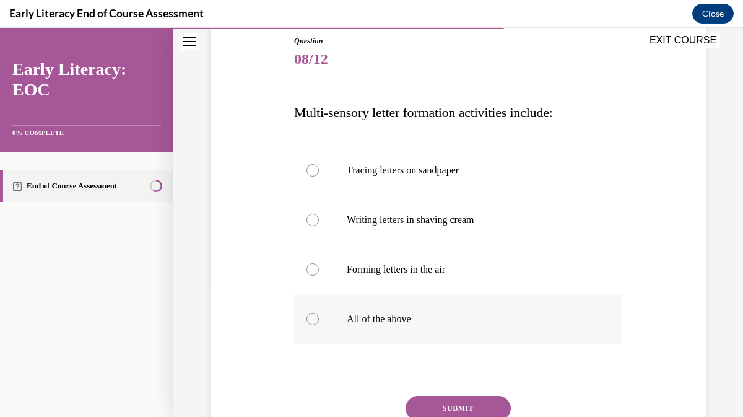
click at [307, 318] on div at bounding box center [313, 319] width 12 height 12
click at [455, 403] on button "SUBMIT" at bounding box center [458, 408] width 105 height 25
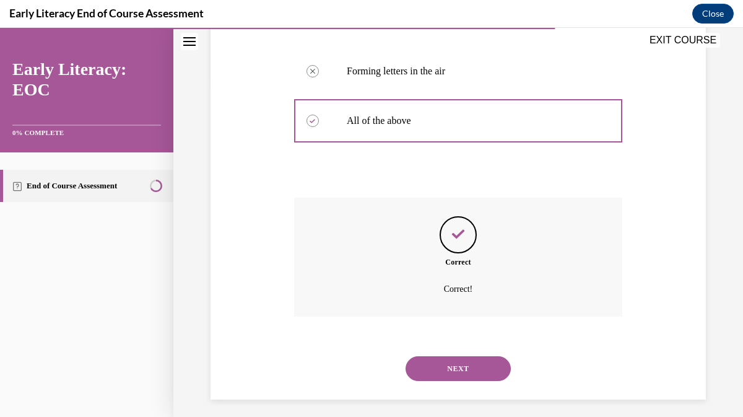
scroll to position [343, 0]
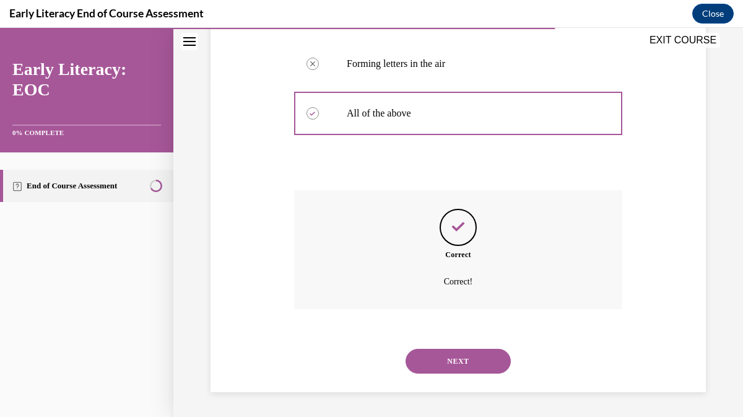
click at [461, 354] on button "NEXT" at bounding box center [458, 361] width 105 height 25
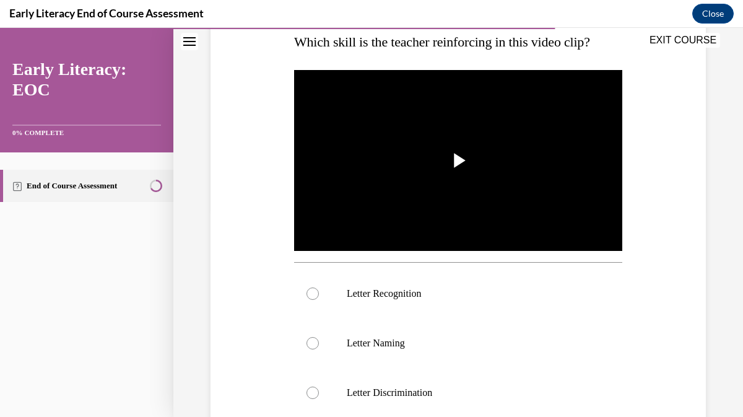
scroll to position [209, 0]
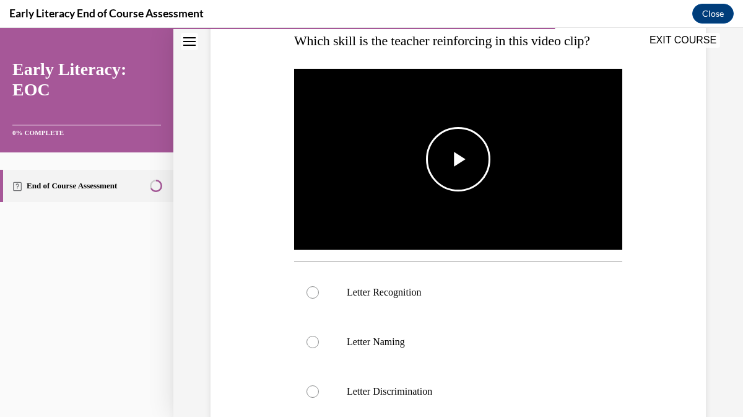
click at [458, 159] on span "Video player" at bounding box center [458, 159] width 0 height 0
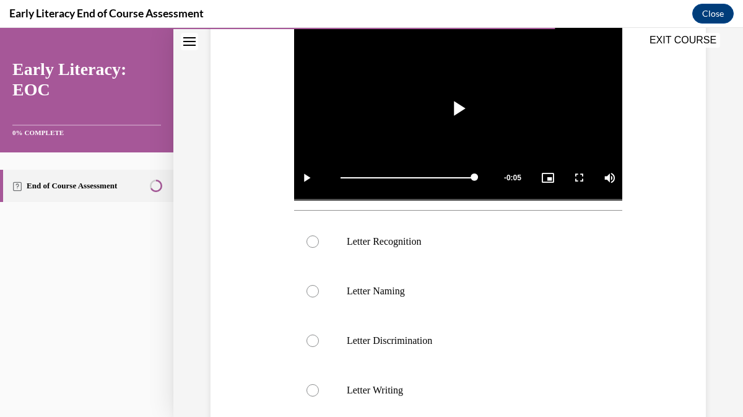
scroll to position [259, 0]
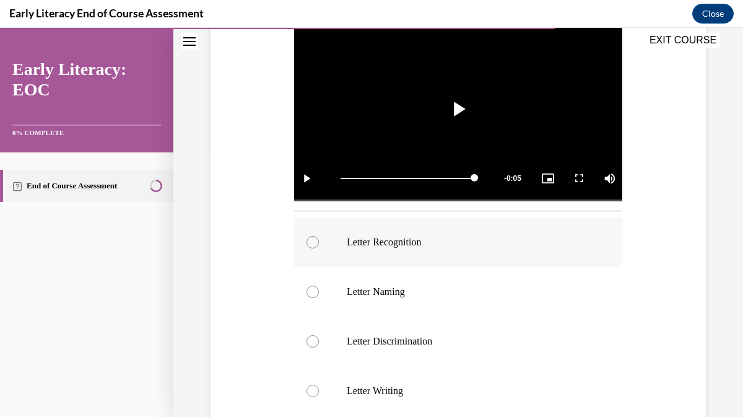
click at [315, 243] on div at bounding box center [313, 242] width 12 height 12
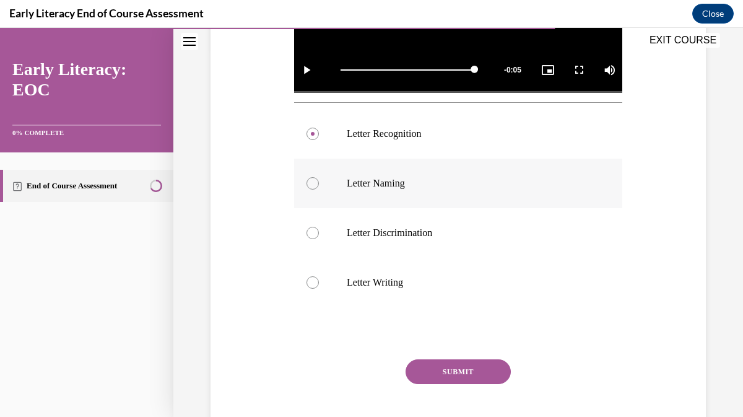
scroll to position [372, 0]
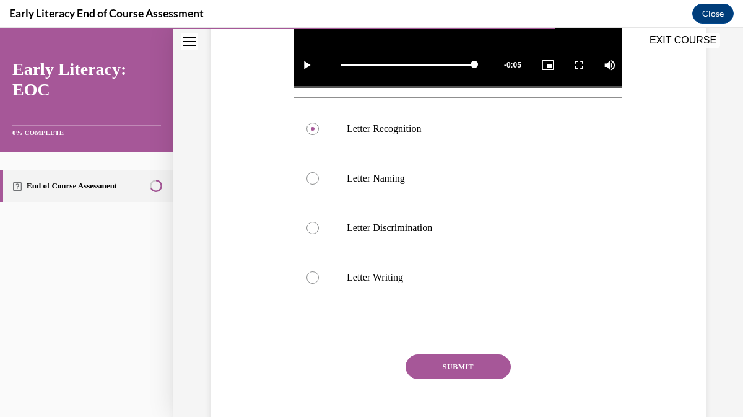
click at [460, 367] on button "SUBMIT" at bounding box center [458, 366] width 105 height 25
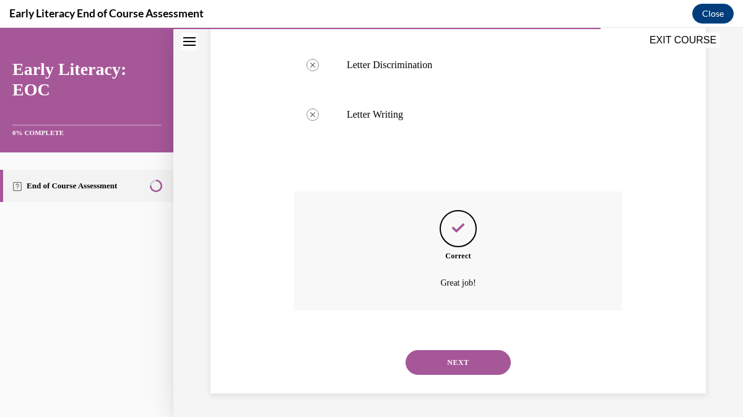
scroll to position [536, 0]
click at [476, 362] on button "NEXT" at bounding box center [458, 361] width 105 height 25
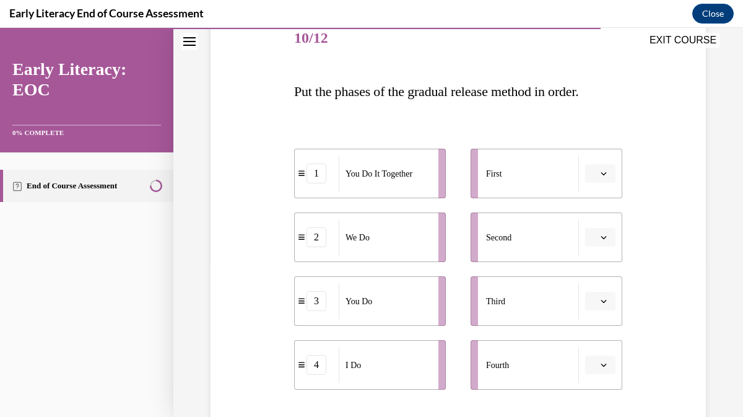
scroll to position [160, 0]
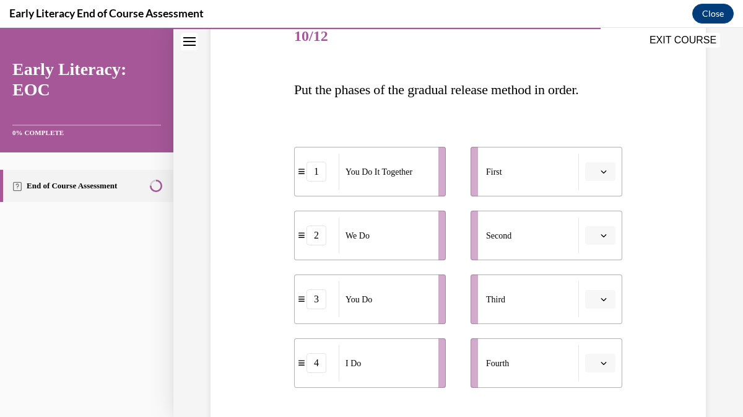
click at [602, 170] on icon "button" at bounding box center [604, 171] width 6 height 6
click at [601, 300] on div "4" at bounding box center [598, 298] width 31 height 25
click at [604, 235] on icon "button" at bounding box center [604, 235] width 6 height 6
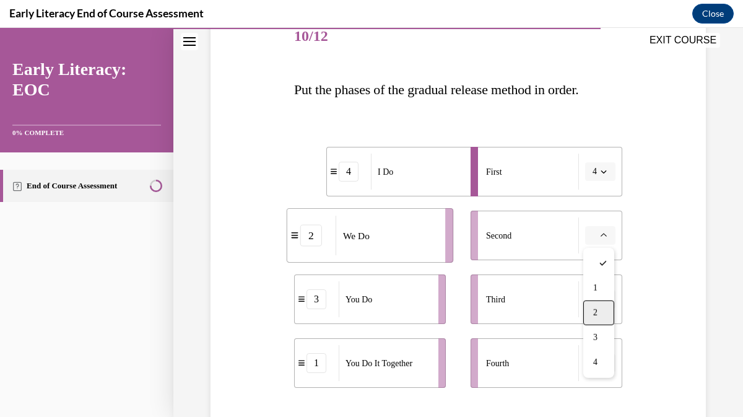
click at [596, 309] on span "2" at bounding box center [595, 313] width 4 height 10
click at [603, 300] on icon "button" at bounding box center [604, 299] width 6 height 3
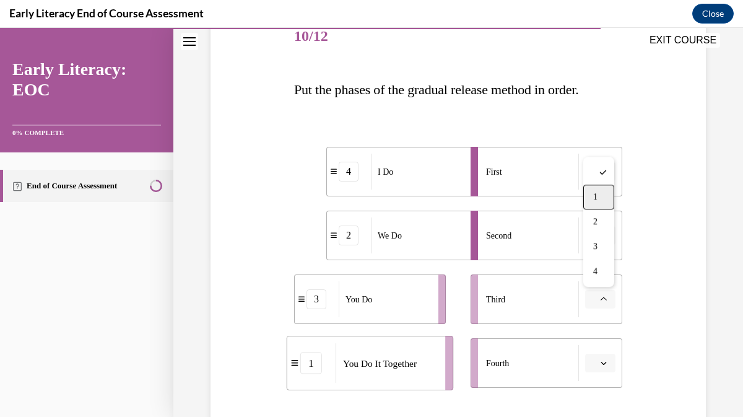
click at [599, 203] on div "1" at bounding box center [598, 197] width 31 height 25
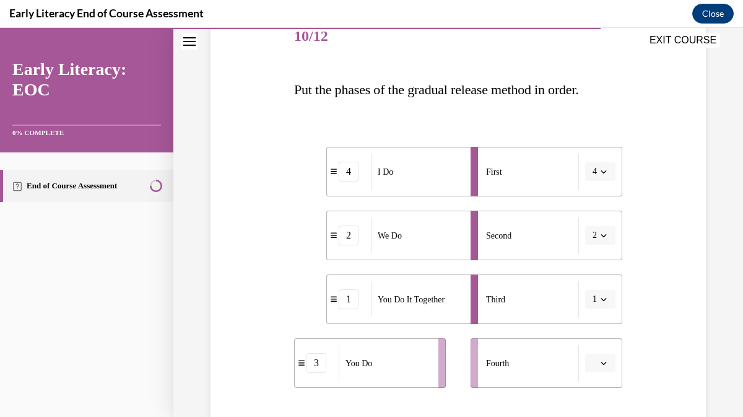
click at [605, 363] on icon "button" at bounding box center [604, 363] width 6 height 3
click at [599, 314] on div "3" at bounding box center [598, 310] width 31 height 25
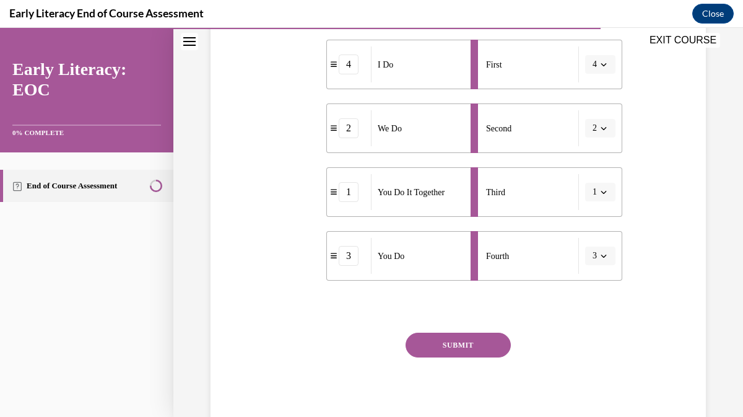
click at [467, 348] on button "SUBMIT" at bounding box center [458, 345] width 105 height 25
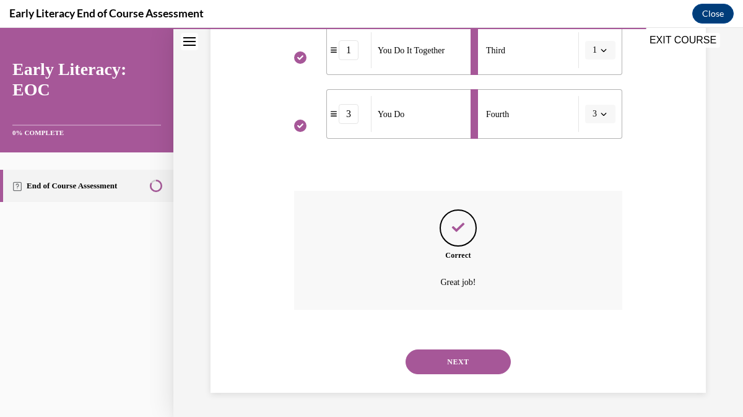
scroll to position [409, 0]
click at [473, 362] on button "NEXT" at bounding box center [458, 361] width 105 height 25
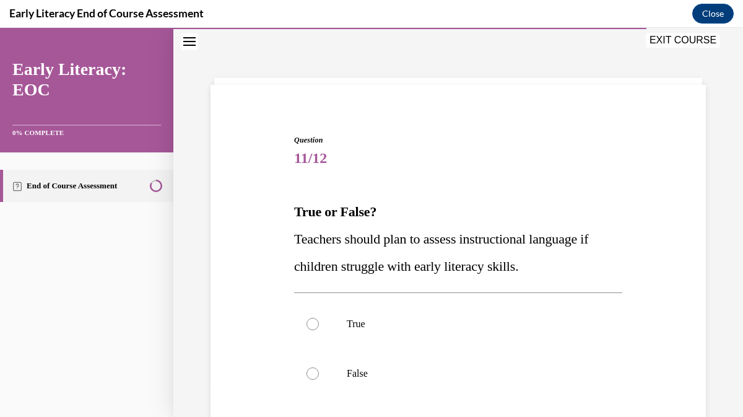
scroll to position [41, 0]
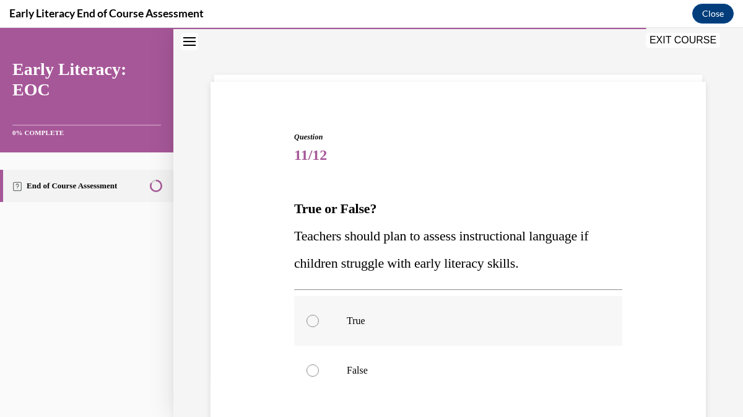
click at [317, 319] on div at bounding box center [313, 321] width 12 height 12
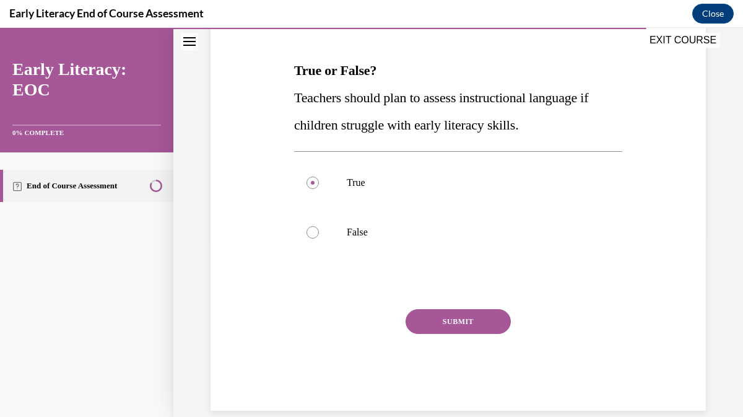
click at [448, 321] on button "SUBMIT" at bounding box center [458, 321] width 105 height 25
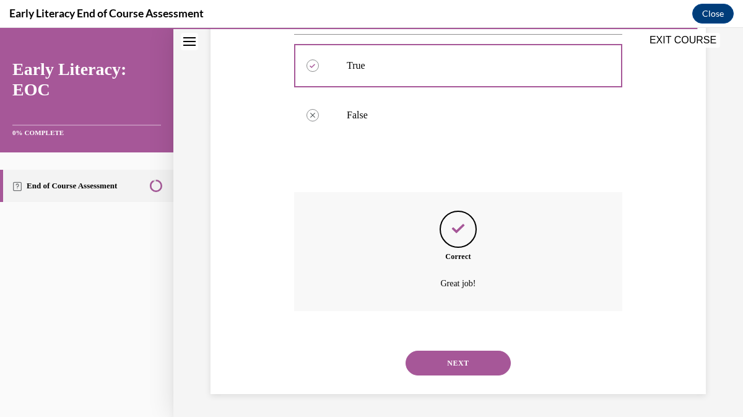
scroll to position [298, 0]
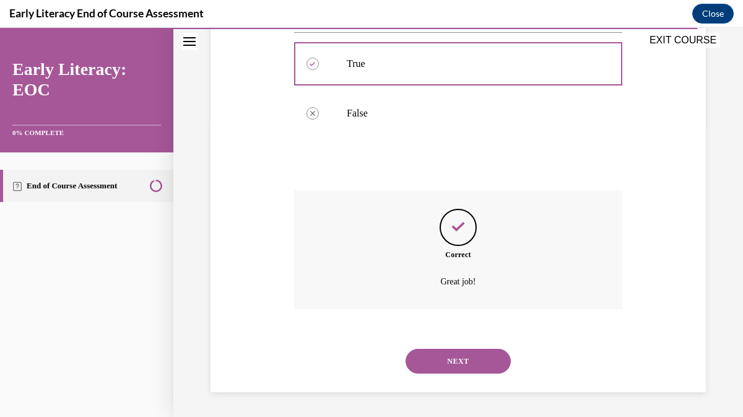
click at [456, 358] on button "NEXT" at bounding box center [458, 361] width 105 height 25
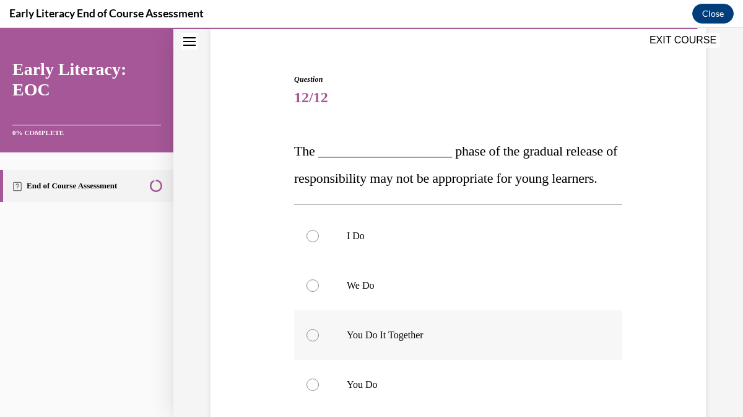
scroll to position [104, 0]
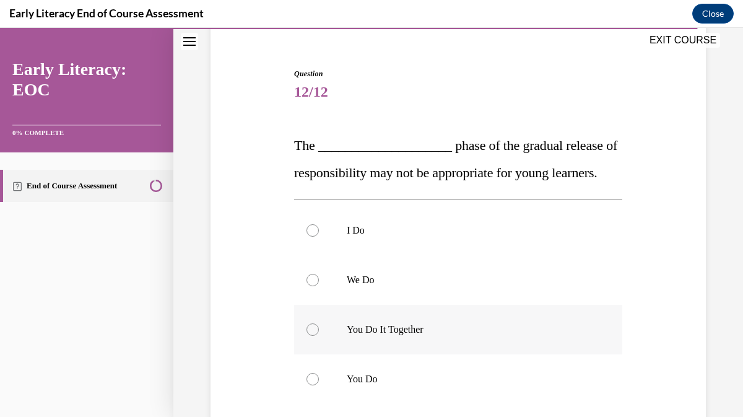
click at [315, 336] on div at bounding box center [313, 329] width 12 height 12
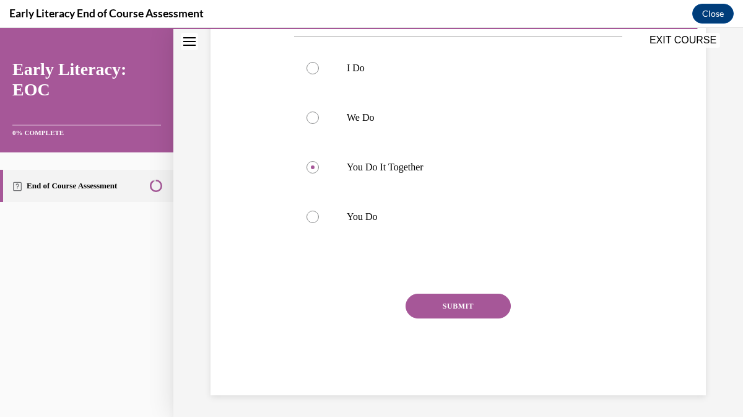
click at [470, 318] on button "SUBMIT" at bounding box center [458, 306] width 105 height 25
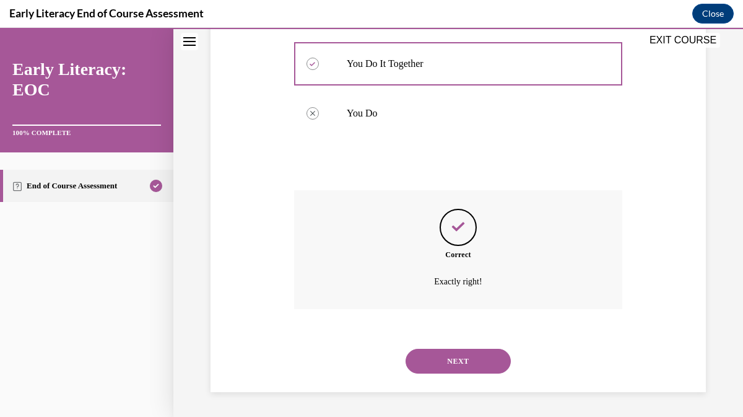
scroll to position [397, 0]
click at [461, 356] on button "NEXT" at bounding box center [458, 361] width 105 height 25
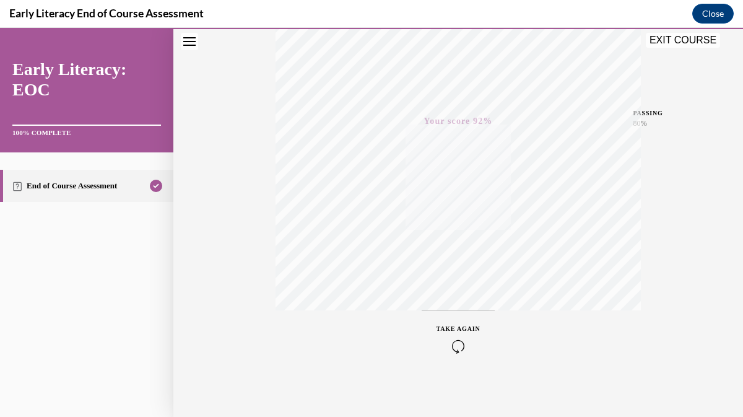
scroll to position [246, 0]
click at [680, 40] on button "EXIT COURSE" at bounding box center [683, 40] width 74 height 15
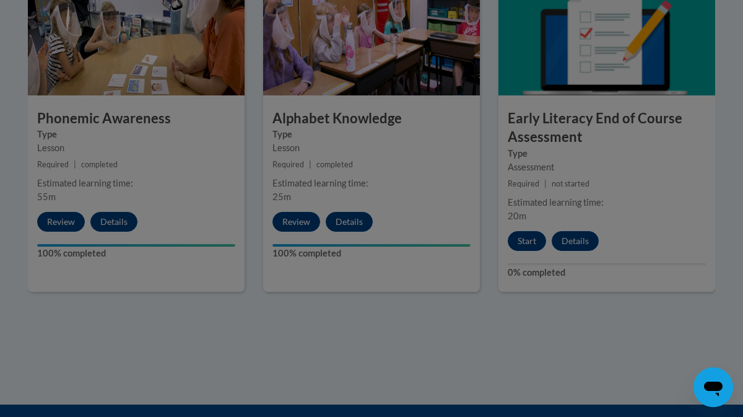
scroll to position [834, 0]
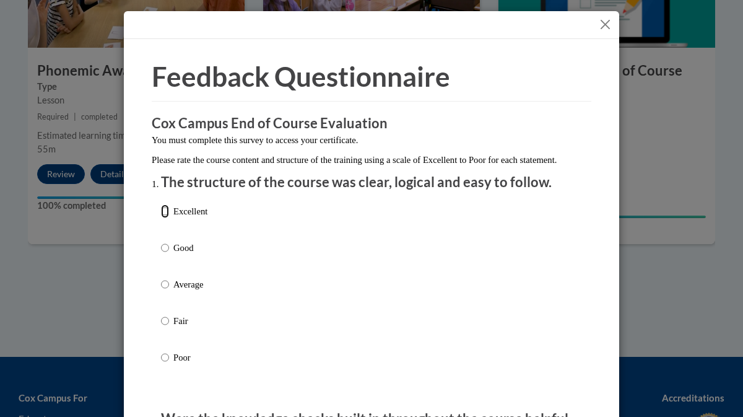
click at [165, 218] on input "Excellent" at bounding box center [165, 211] width 8 height 14
radio input "true"
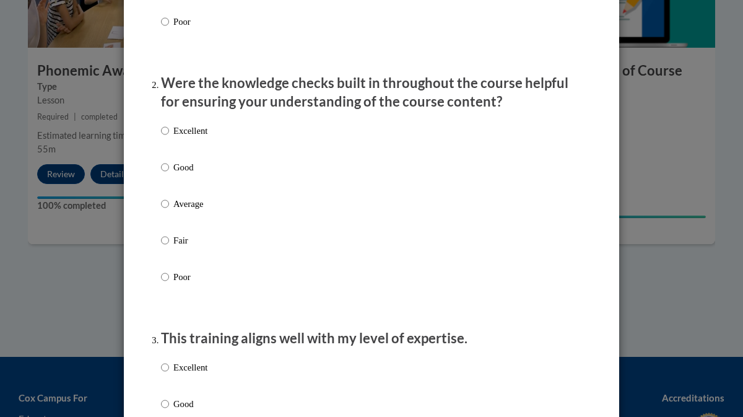
scroll to position [338, 0]
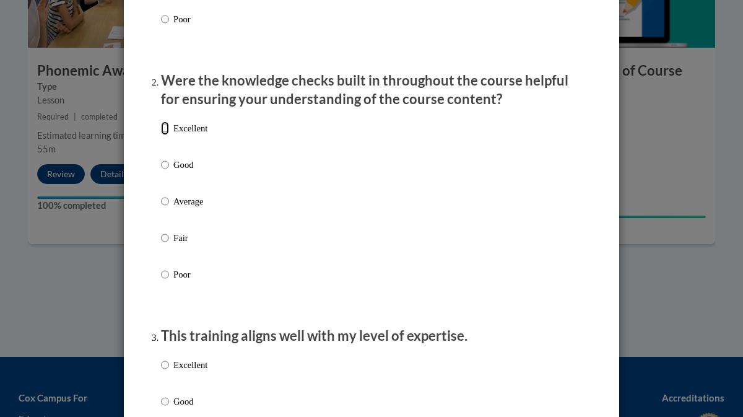
click at [165, 135] on input "Excellent" at bounding box center [165, 128] width 8 height 14
radio input "true"
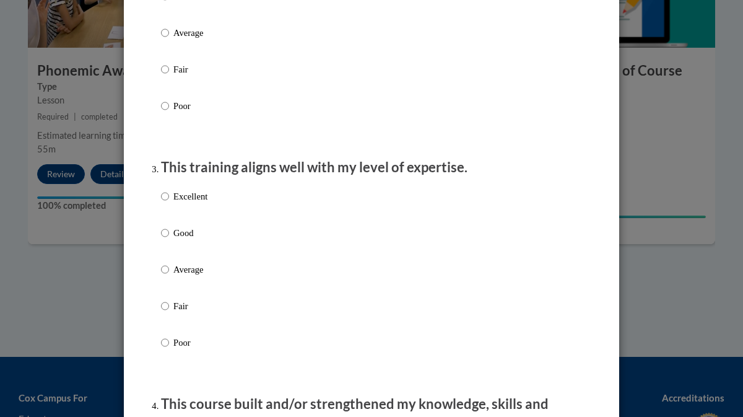
scroll to position [516, 0]
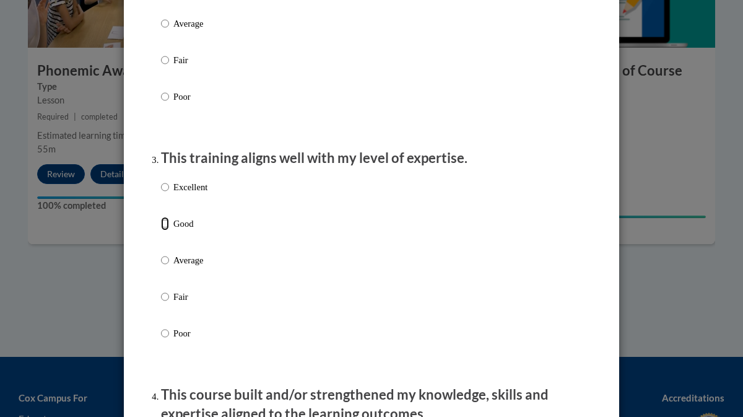
click at [165, 230] on input "Good" at bounding box center [165, 224] width 8 height 14
radio input "true"
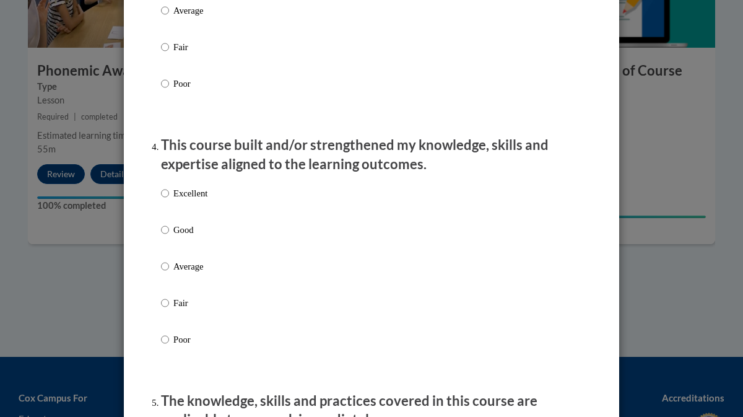
scroll to position [770, 0]
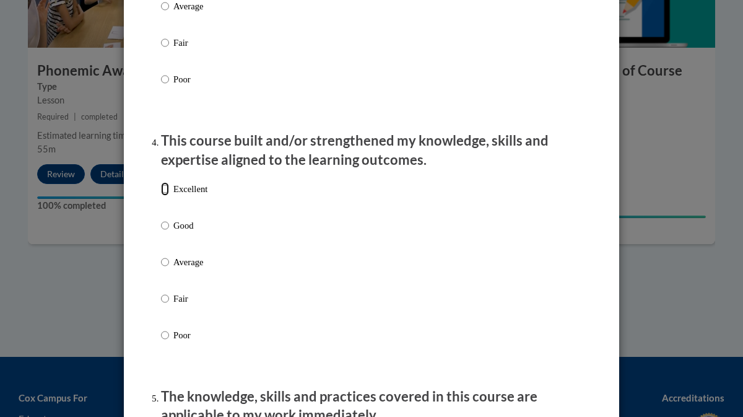
click at [165, 196] on input "Excellent" at bounding box center [165, 189] width 8 height 14
radio input "true"
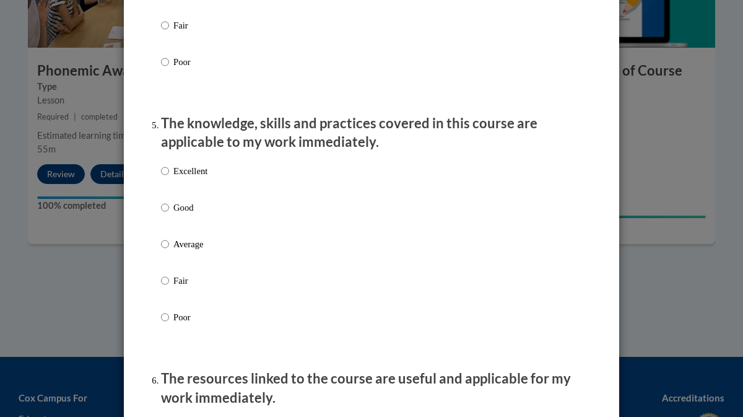
scroll to position [1047, 0]
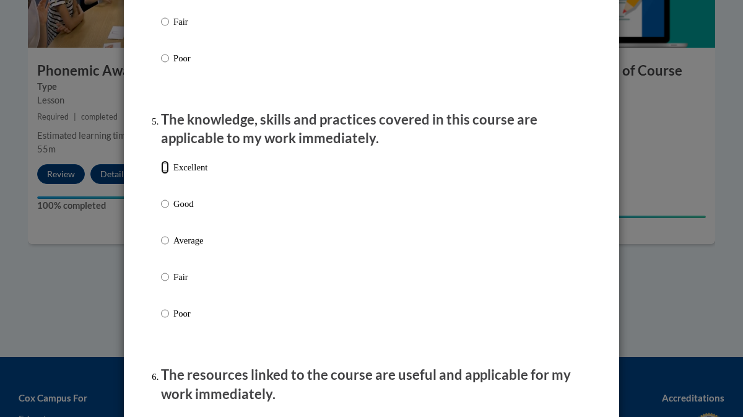
click at [168, 174] on input "Excellent" at bounding box center [165, 167] width 8 height 14
radio input "true"
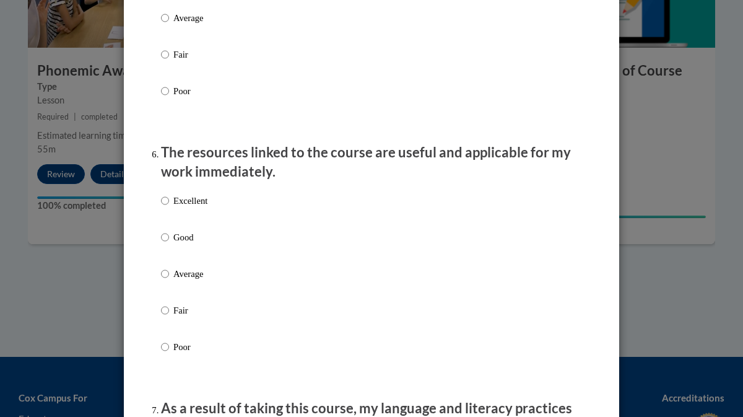
scroll to position [1270, 0]
click at [164, 207] on input "Excellent" at bounding box center [165, 200] width 8 height 14
radio input "true"
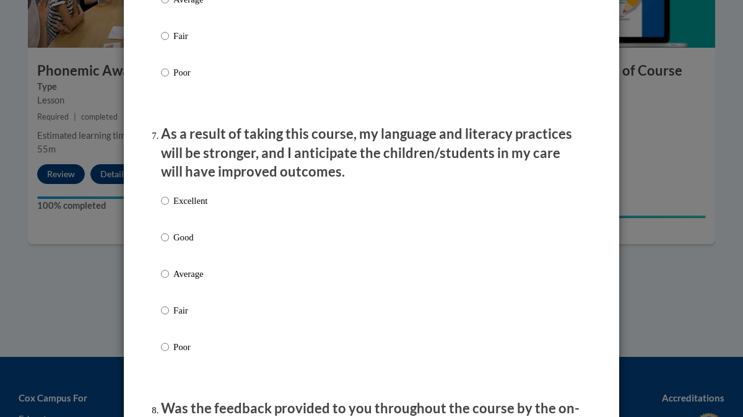
scroll to position [1552, 0]
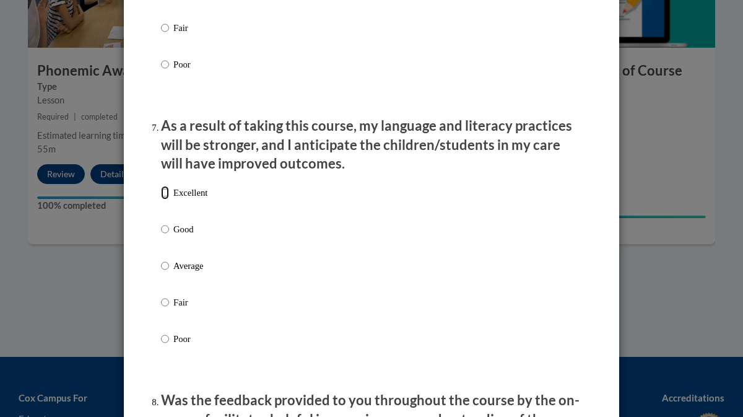
click at [167, 199] on input "Excellent" at bounding box center [165, 193] width 8 height 14
radio input "true"
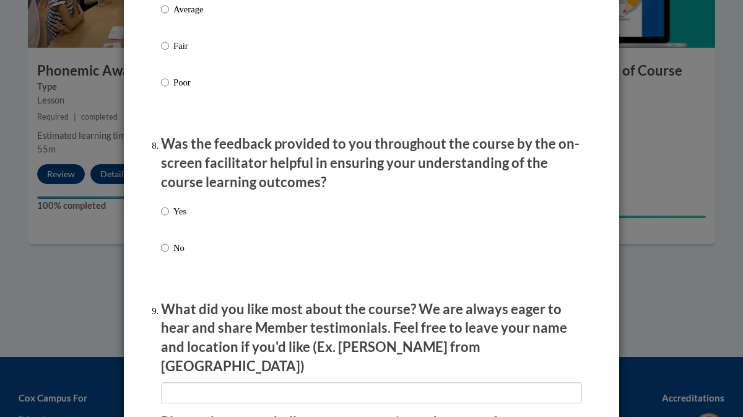
scroll to position [1812, 0]
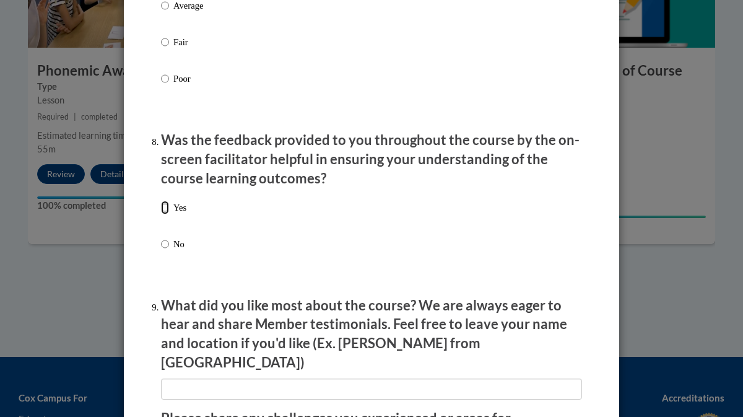
click at [164, 214] on input "Yes" at bounding box center [165, 208] width 8 height 14
radio input "true"
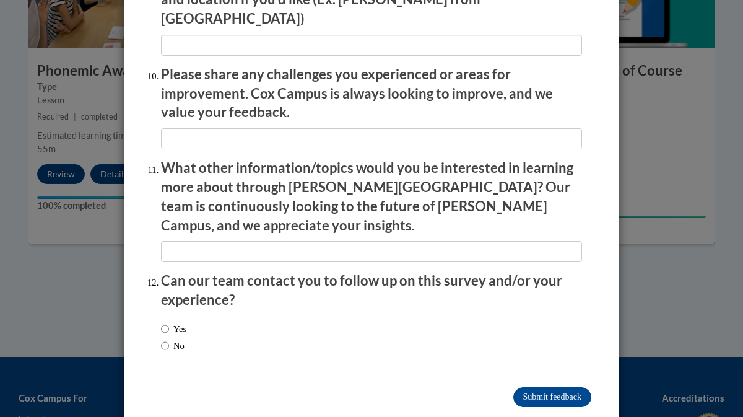
scroll to position [2160, 0]
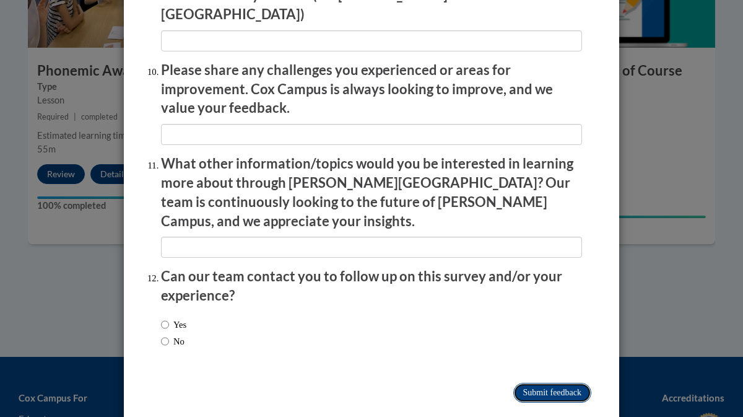
click at [541, 383] on input "Submit feedback" at bounding box center [552, 393] width 78 height 20
